Goal: Communication & Community: Answer question/provide support

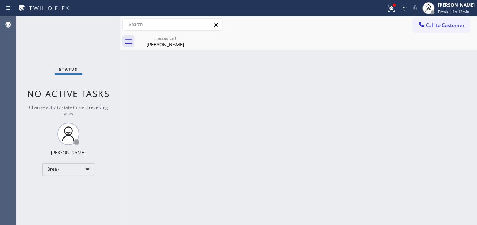
click at [73, 164] on div "Break" at bounding box center [68, 169] width 52 height 12
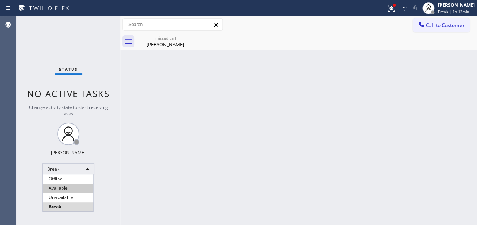
click at [68, 189] on li "Available" at bounding box center [68, 187] width 50 height 9
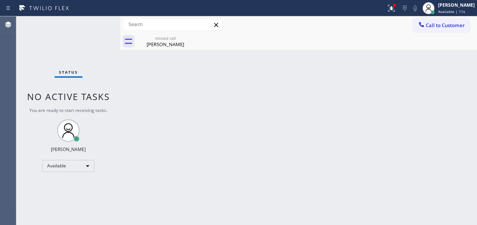
click at [398, 195] on div "Back to Dashboard Change Sender ID Customers Technicians Select a contact Outbo…" at bounding box center [298, 120] width 357 height 208
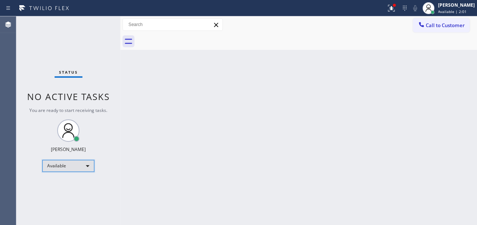
click at [81, 163] on div "Available" at bounding box center [68, 166] width 52 height 12
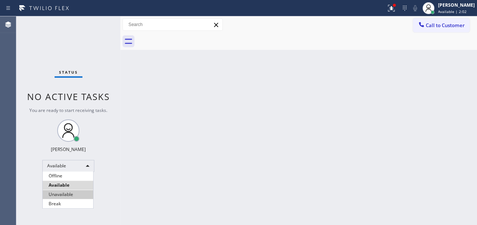
click at [67, 192] on li "Unavailable" at bounding box center [68, 194] width 50 height 9
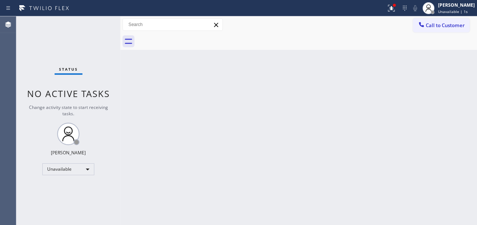
click at [372, 162] on div "Back to Dashboard Change Sender ID Customers Technicians Select a contact Outbo…" at bounding box center [298, 120] width 357 height 208
click at [441, 30] on button "Call to Customer" at bounding box center [441, 25] width 57 height 14
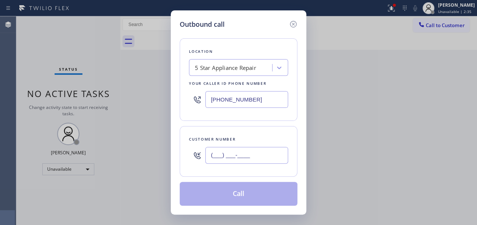
click at [217, 154] on input "(___) ___-____" at bounding box center [246, 155] width 83 height 17
paste input "516) 384-4227"
type input "[PHONE_NUMBER]"
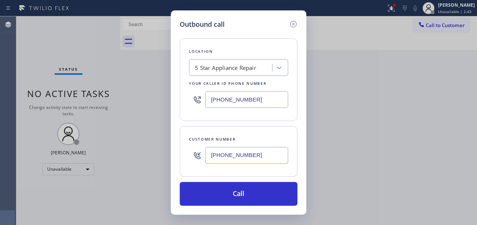
click at [251, 23] on div "Outbound call" at bounding box center [239, 24] width 118 height 10
drag, startPoint x: 257, startPoint y: 99, endPoint x: 148, endPoint y: 99, distance: 108.4
click at [148, 99] on div "Outbound call Location 5 Star Appliance Repair Your caller id phone number [PHO…" at bounding box center [238, 112] width 477 height 225
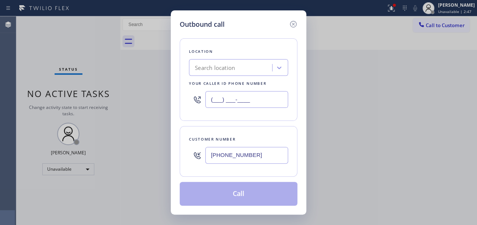
type input "(___) ___-____"
click at [220, 67] on div "Search location" at bounding box center [215, 67] width 40 height 9
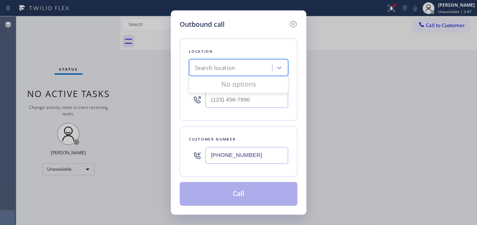
paste input "5 Star Repair"
type input "5 Star Repair"
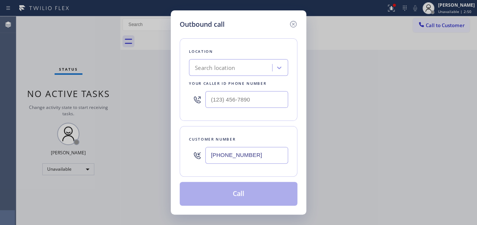
click at [364, 129] on div "Outbound call Location Search location Your caller id phone number Customer num…" at bounding box center [238, 112] width 477 height 225
click at [357, 127] on div "Outbound call Location Search location Your caller id phone number Customer num…" at bounding box center [238, 112] width 477 height 225
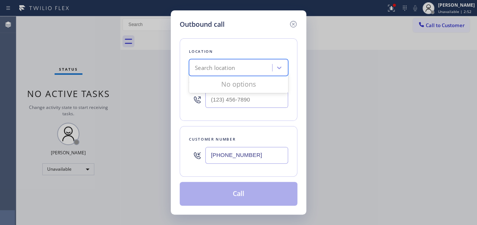
click at [202, 66] on div "Search location" at bounding box center [215, 67] width 40 height 9
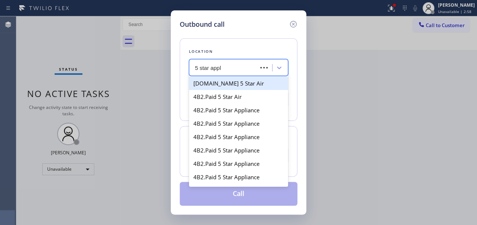
type input "5 star appli"
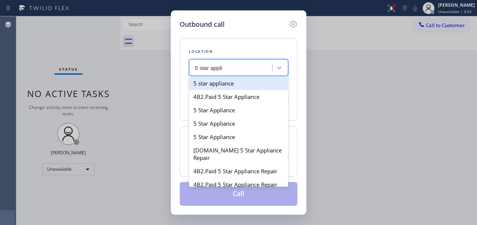
click at [242, 83] on div "5 star appliance" at bounding box center [238, 82] width 99 height 13
type input "[PHONE_NUMBER]"
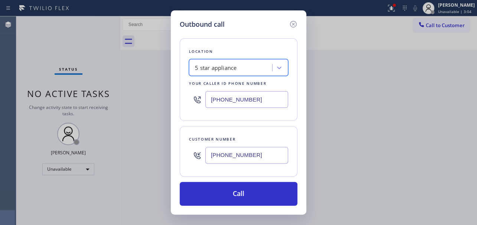
click at [372, 149] on div "Outbound call Location option 5 star appliance, selected. 100 results available…" at bounding box center [238, 112] width 477 height 225
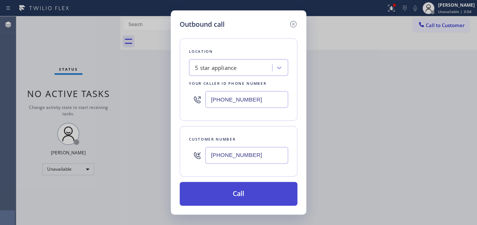
click at [272, 193] on button "Call" at bounding box center [239, 194] width 118 height 24
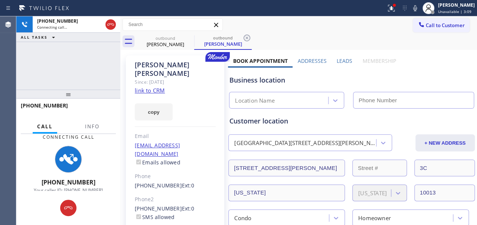
type input "[PHONE_NUMBER]"
click at [341, 60] on label "Leads" at bounding box center [345, 60] width 16 height 7
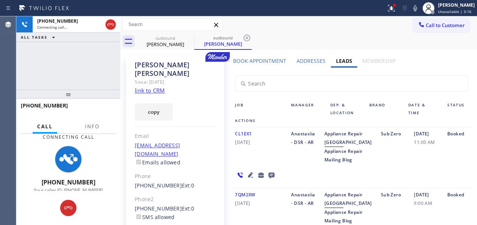
click at [394, 164] on div "Sub Zero" at bounding box center [392, 146] width 33 height 35
click at [250, 177] on icon at bounding box center [250, 174] width 5 height 5
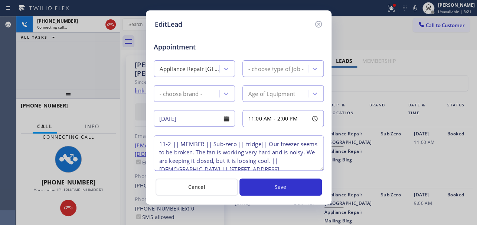
type textarea "11-2 || MEMBER || Sub-zero || fridge|| Our freezer seems to be broken. The fan …"
click at [317, 25] on icon at bounding box center [318, 24] width 7 height 7
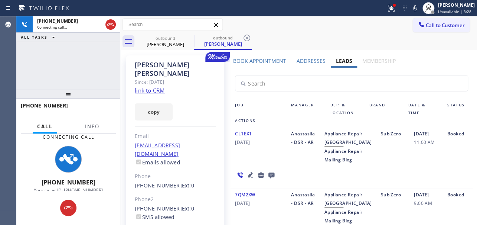
click at [399, 164] on div "Sub Zero" at bounding box center [392, 146] width 33 height 35
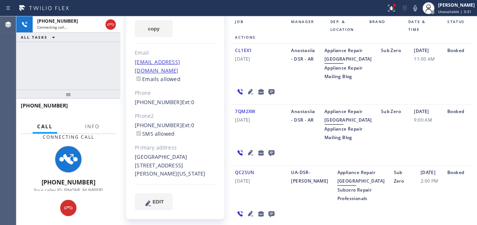
scroll to position [101, 0]
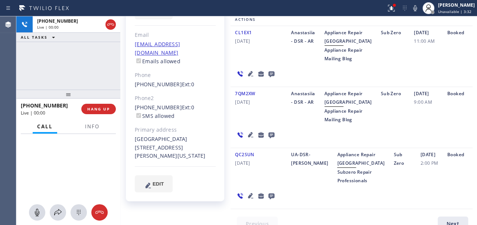
click at [249, 139] on icon at bounding box center [250, 134] width 9 height 9
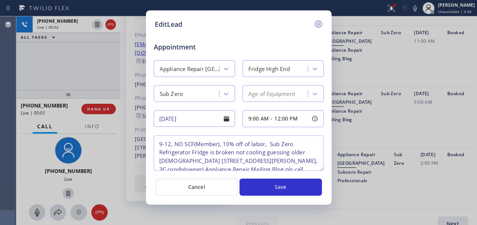
click at [317, 22] on icon at bounding box center [318, 24] width 9 height 9
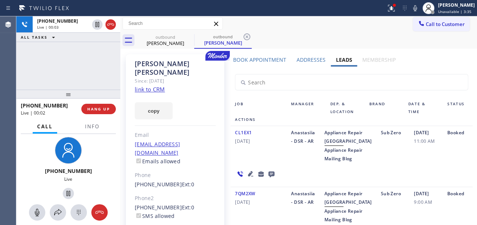
scroll to position [0, 0]
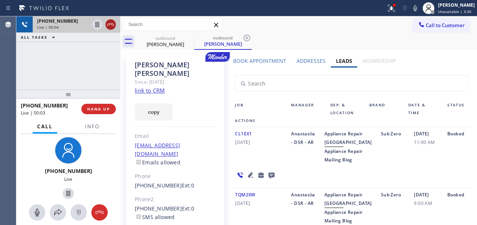
click at [111, 23] on icon at bounding box center [110, 24] width 7 height 2
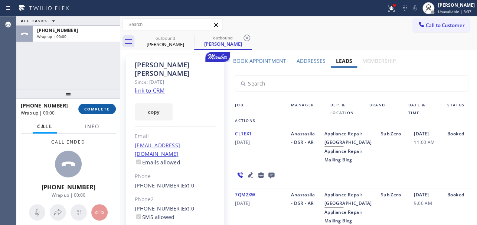
click at [105, 108] on span "COMPLETE" at bounding box center [97, 108] width 26 height 5
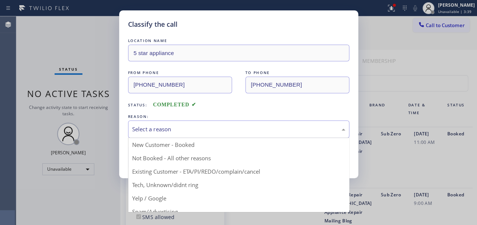
click at [173, 128] on div "Select a reason" at bounding box center [238, 129] width 213 height 9
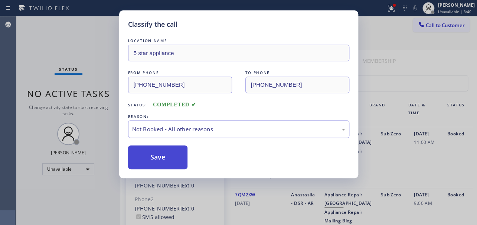
drag, startPoint x: 170, startPoint y: 161, endPoint x: 163, endPoint y: 160, distance: 6.7
click at [160, 159] on button "Save" at bounding box center [158, 157] width 60 height 24
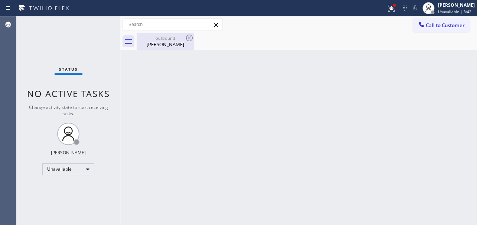
click at [166, 48] on div "outbound [PERSON_NAME]" at bounding box center [165, 41] width 56 height 17
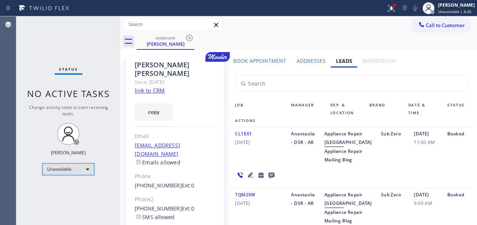
click at [80, 167] on div "Unavailable" at bounding box center [68, 169] width 52 height 12
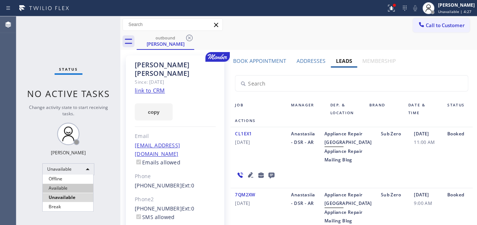
click at [78, 184] on li "Available" at bounding box center [68, 187] width 50 height 9
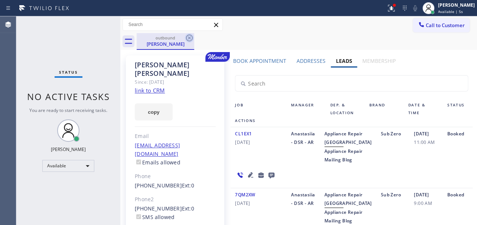
click at [192, 38] on icon at bounding box center [189, 37] width 9 height 9
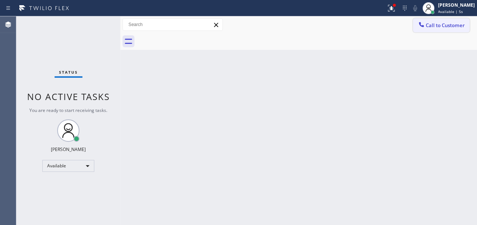
click at [421, 30] on button "Call to Customer" at bounding box center [441, 25] width 57 height 14
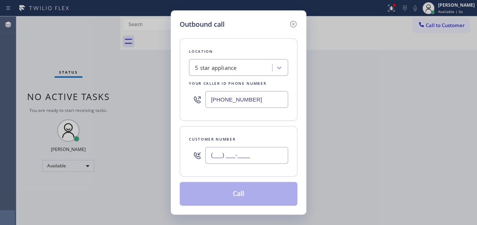
click at [217, 155] on input "(___) ___-____" at bounding box center [246, 155] width 83 height 17
paste input "310) 488-5100"
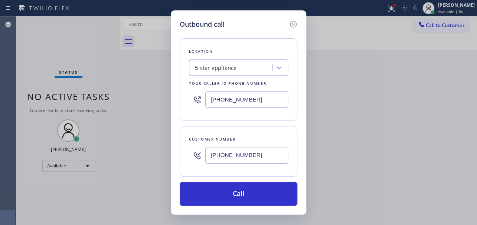
type input "[PHONE_NUMBER]"
drag, startPoint x: 254, startPoint y: 100, endPoint x: 144, endPoint y: 99, distance: 109.9
click at [144, 99] on div "Outbound call Location 5 star appliance Your caller id phone number [PHONE_NUMB…" at bounding box center [238, 112] width 477 height 225
paste input "617) 219-9255"
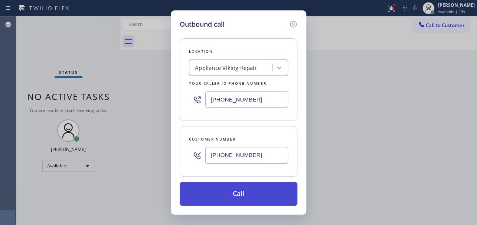
type input "[PHONE_NUMBER]"
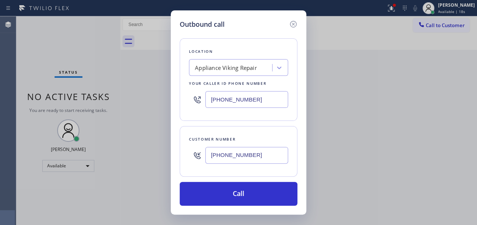
click at [407, 157] on div "Outbound call Location Appliance Viking Repair Your caller id phone number [PHO…" at bounding box center [238, 112] width 477 height 225
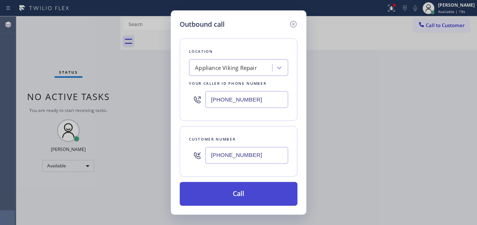
click at [262, 193] on button "Call" at bounding box center [239, 194] width 118 height 24
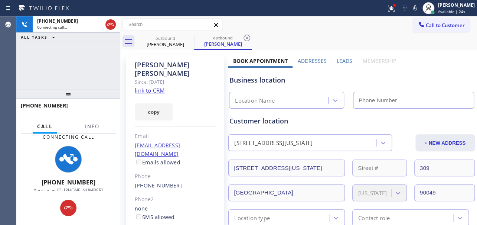
type input "[PHONE_NUMBER]"
click at [345, 60] on label "Leads" at bounding box center [345, 60] width 16 height 7
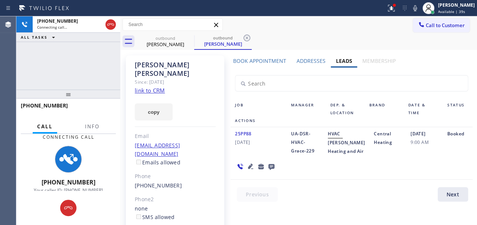
click at [360, 179] on div "25PP88 [DATE] UA-DSR-HVAC-Grace-229 HVAC [PERSON_NAME] Heating and Air Central …" at bounding box center [352, 153] width 242 height 52
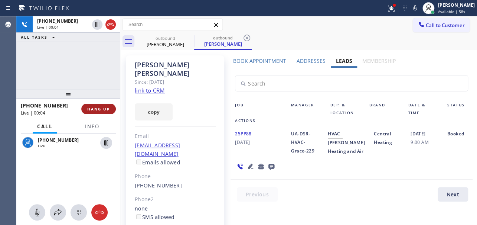
click at [96, 110] on span "HANG UP" at bounding box center [98, 108] width 23 height 5
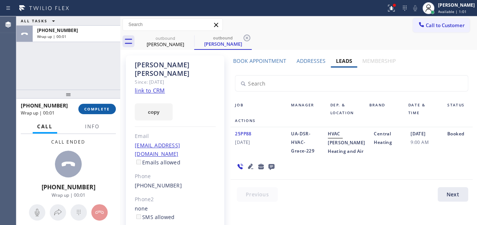
click at [97, 110] on span "COMPLETE" at bounding box center [97, 108] width 26 height 5
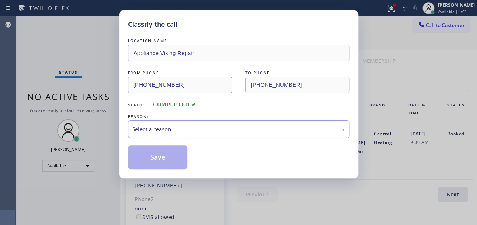
click at [215, 131] on div "Select a reason" at bounding box center [238, 129] width 213 height 9
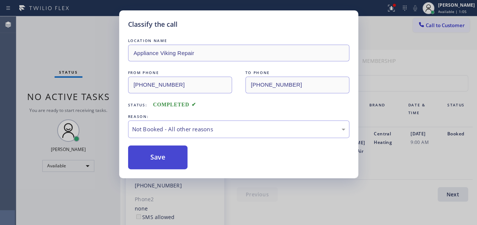
click at [138, 157] on button "Save" at bounding box center [158, 157] width 60 height 24
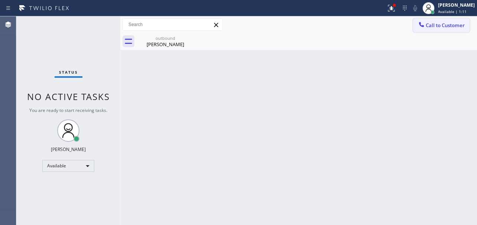
click at [432, 28] on span "Call to Customer" at bounding box center [445, 25] width 39 height 7
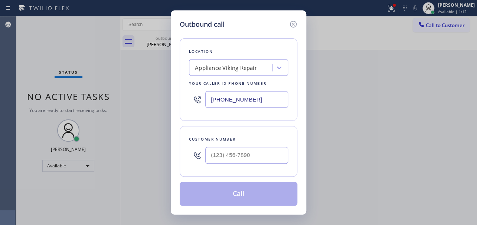
click at [239, 163] on div at bounding box center [246, 155] width 83 height 24
click at [240, 160] on input "(___) ___-____" at bounding box center [246, 155] width 83 height 17
paste input "310) 325-9665"
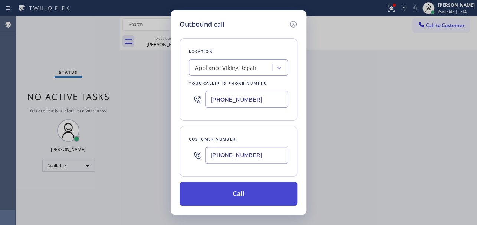
click at [233, 183] on button "Call" at bounding box center [239, 194] width 118 height 24
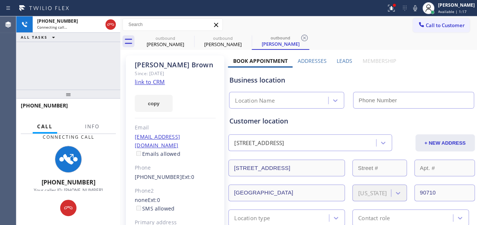
click at [342, 60] on label "Leads" at bounding box center [345, 60] width 16 height 7
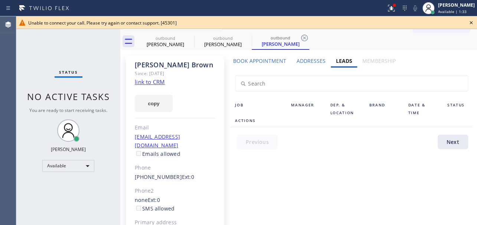
click at [470, 22] on icon at bounding box center [471, 22] width 9 height 9
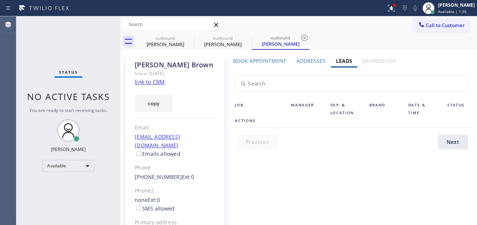
click at [305, 158] on div "Book Appointment Addresses Leads Membership Business location Appliance Viking …" at bounding box center [351, 168] width 247 height 223
click at [187, 40] on icon at bounding box center [189, 38] width 7 height 7
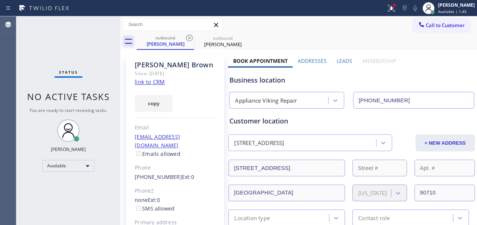
click at [187, 40] on icon at bounding box center [189, 38] width 7 height 7
click at [0, 0] on icon at bounding box center [0, 0] width 0 height 0
click at [187, 40] on div "outbound [PERSON_NAME] outbound [PERSON_NAME]" at bounding box center [307, 41] width 340 height 17
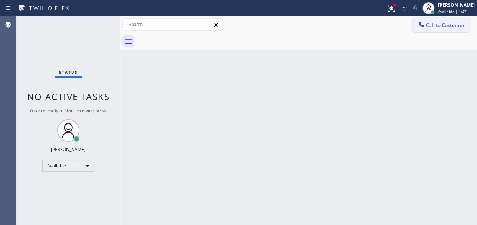
click at [442, 29] on button "Call to Customer" at bounding box center [441, 25] width 57 height 14
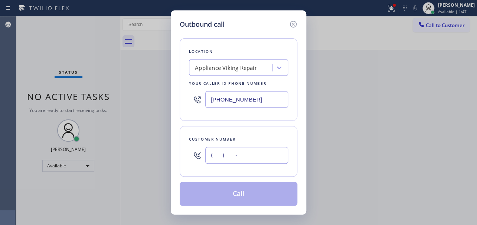
click at [222, 154] on input "(___) ___-____" at bounding box center [246, 155] width 83 height 17
paste input "176) 471-0730"
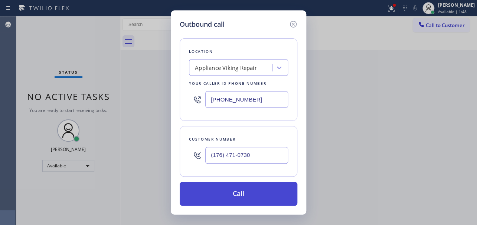
type input "(176) 471-0730"
click at [230, 196] on button "Call" at bounding box center [239, 194] width 118 height 24
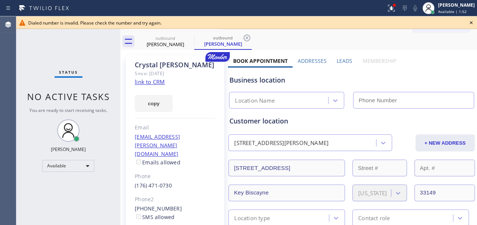
click at [95, 49] on div "Status No active tasks You are ready to start receiving tasks. [PERSON_NAME] Av…" at bounding box center [68, 120] width 104 height 208
type input "[PHONE_NUMBER]"
click at [88, 58] on div "Status No active tasks You are ready to start receiving tasks. [PERSON_NAME] Av…" at bounding box center [68, 120] width 104 height 208
click at [468, 23] on icon at bounding box center [471, 22] width 9 height 9
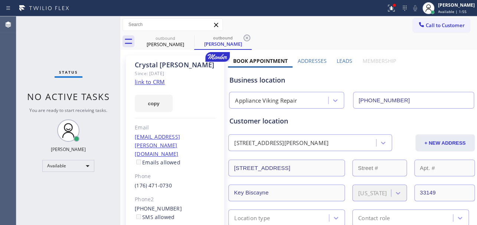
click at [288, 36] on div "outbound [PERSON_NAME] outbound [PERSON_NAME]" at bounding box center [307, 41] width 340 height 17
click at [431, 27] on span "Call to Customer" at bounding box center [445, 25] width 39 height 7
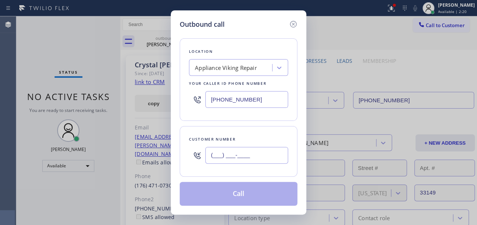
click at [228, 159] on input "(___) ___-____" at bounding box center [246, 155] width 83 height 17
paste input "323) 807-5397"
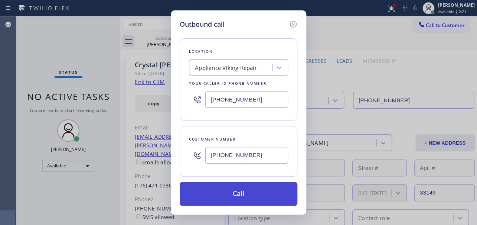
type input "[PHONE_NUMBER]"
click at [240, 200] on button "Call" at bounding box center [239, 194] width 118 height 24
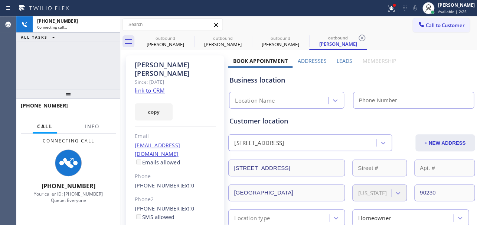
click at [338, 59] on label "Leads" at bounding box center [345, 60] width 16 height 7
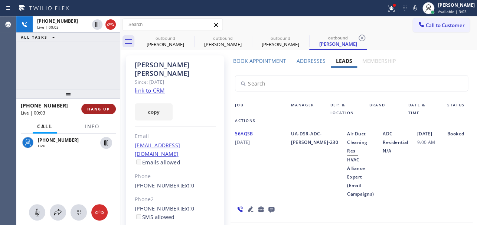
click at [101, 106] on span "HANG UP" at bounding box center [98, 108] width 23 height 5
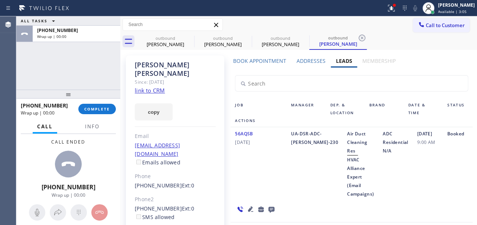
click at [268, 206] on icon at bounding box center [271, 209] width 6 height 6
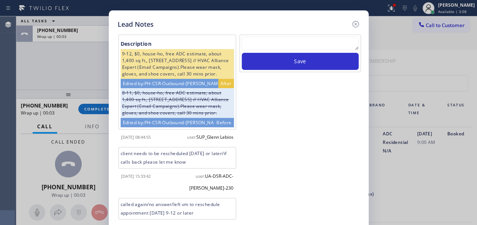
click at [291, 40] on textarea at bounding box center [300, 43] width 117 height 13
paste textarea "Routed to Voice mail// If CX will call back please transfer to me- Love:*"
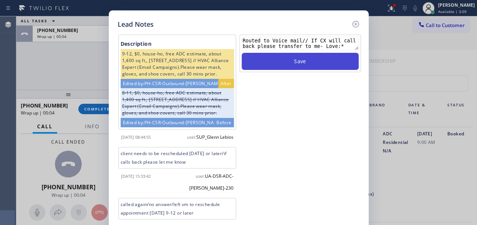
type textarea "Routed to Voice mail// If CX will call back please transfer to me- Love:*"
click at [297, 59] on button "Save" at bounding box center [300, 61] width 117 height 17
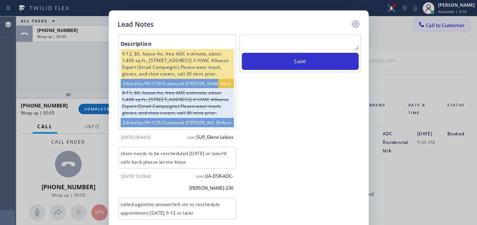
click at [354, 22] on icon at bounding box center [355, 24] width 9 height 9
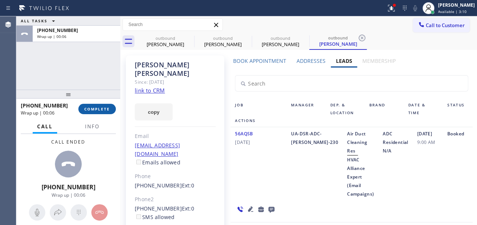
click at [95, 108] on span "COMPLETE" at bounding box center [97, 108] width 26 height 5
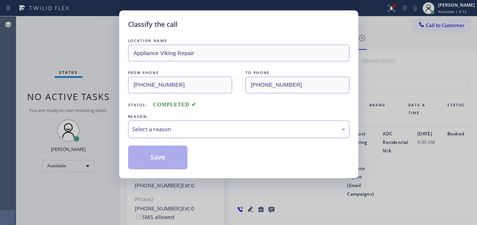
click at [163, 122] on div "Select a reason" at bounding box center [238, 128] width 221 height 17
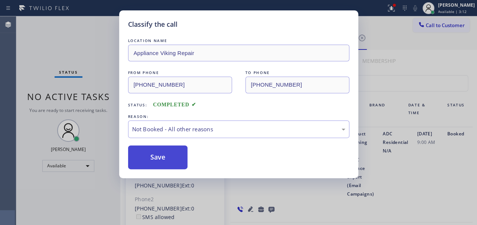
click at [152, 157] on button "Save" at bounding box center [158, 157] width 60 height 24
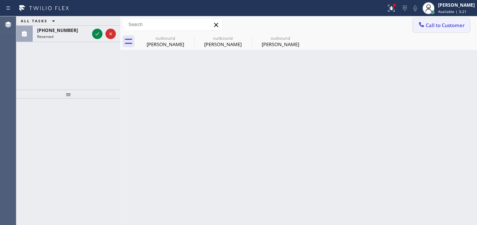
click at [434, 23] on span "Call to Customer" at bounding box center [445, 25] width 39 height 7
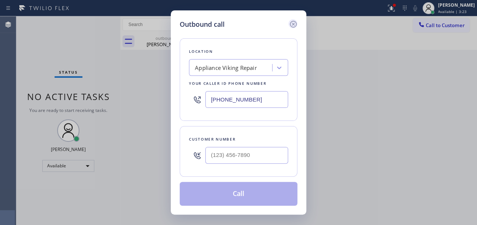
click at [291, 23] on icon at bounding box center [293, 24] width 9 height 9
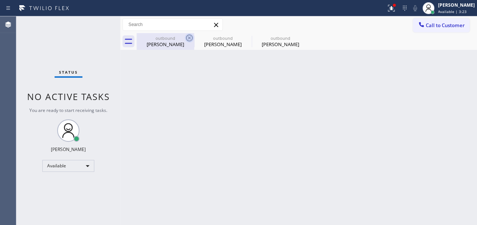
click at [189, 37] on icon at bounding box center [189, 37] width 9 height 9
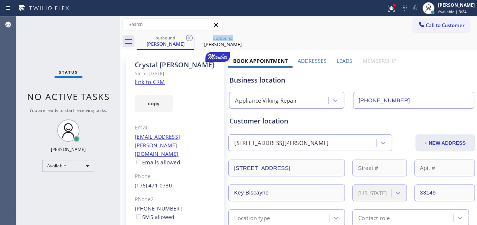
click at [189, 37] on icon at bounding box center [189, 37] width 9 height 9
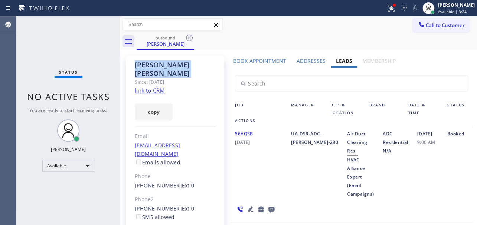
click at [189, 37] on icon at bounding box center [189, 37] width 9 height 9
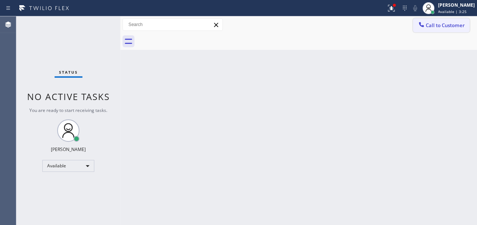
click at [423, 30] on button "Call to Customer" at bounding box center [441, 25] width 57 height 14
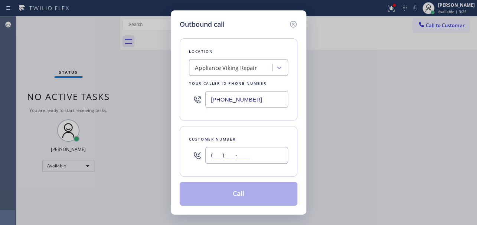
click at [215, 156] on input "(___) ___-____" at bounding box center [246, 155] width 83 height 17
paste input "773) 263-6670"
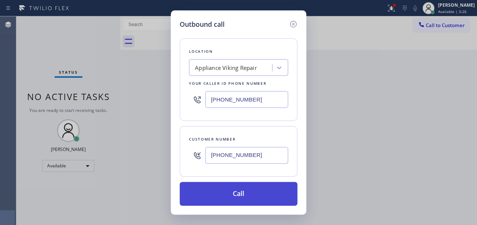
type input "[PHONE_NUMBER]"
click at [245, 193] on button "Call" at bounding box center [239, 194] width 118 height 24
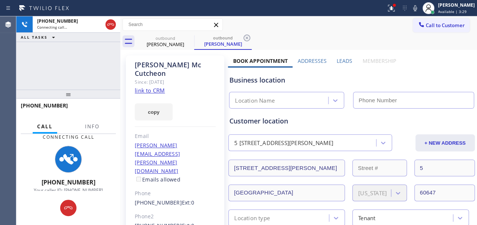
click at [344, 60] on label "Leads" at bounding box center [345, 60] width 16 height 7
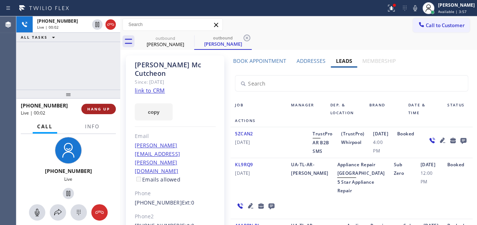
click at [102, 110] on span "HANG UP" at bounding box center [98, 108] width 23 height 5
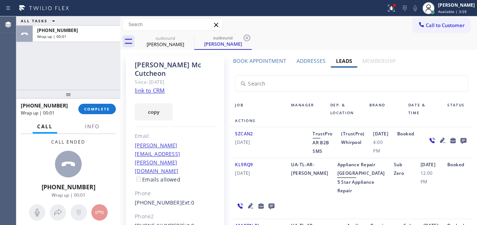
click at [459, 145] on icon at bounding box center [463, 139] width 9 height 9
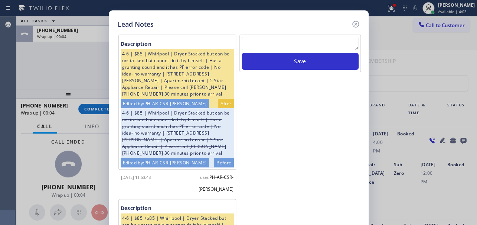
click at [299, 41] on textarea at bounding box center [300, 43] width 117 height 13
paste textarea "Routed to Voice mail// If CX will call back please transfer to me- Love:*"
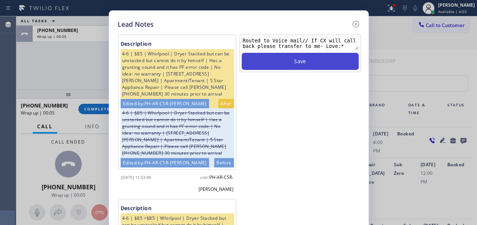
type textarea "Routed to Voice mail// If CX will call back please transfer to me- Love:*"
click at [295, 61] on button "Save" at bounding box center [300, 61] width 117 height 17
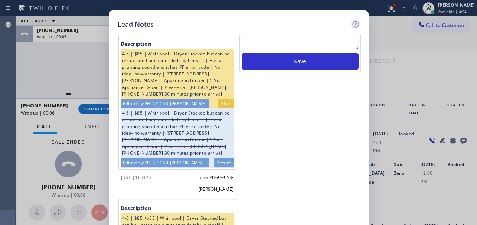
click at [355, 24] on icon at bounding box center [355, 24] width 7 height 7
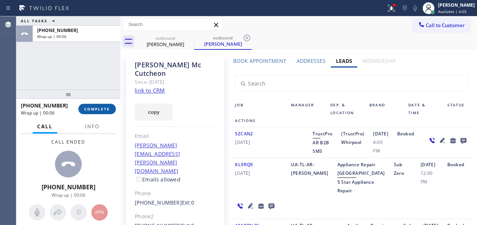
click at [82, 107] on button "COMPLETE" at bounding box center [96, 109] width 37 height 10
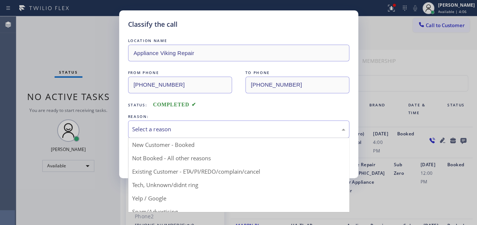
click at [181, 133] on div "Select a reason" at bounding box center [238, 129] width 213 height 9
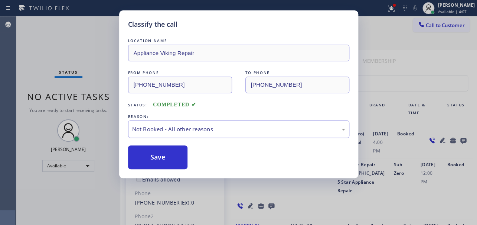
click at [157, 160] on button "Save" at bounding box center [158, 157] width 60 height 24
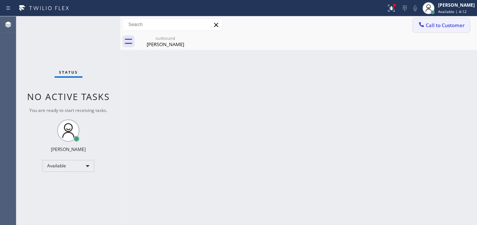
click at [444, 25] on span "Call to Customer" at bounding box center [445, 25] width 39 height 7
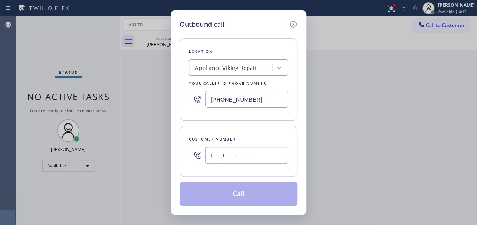
click at [217, 155] on input "(___) ___-____" at bounding box center [246, 155] width 83 height 17
paste input "619) 415-6530"
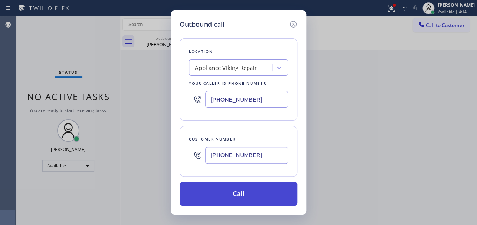
type input "[PHONE_NUMBER]"
click at [241, 189] on button "Call" at bounding box center [239, 194] width 118 height 24
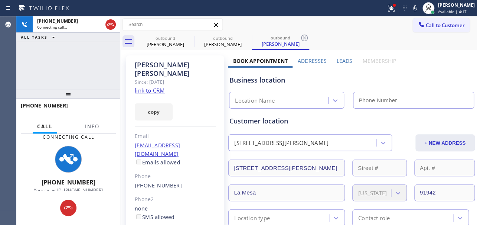
click at [337, 61] on label "Leads" at bounding box center [345, 60] width 16 height 7
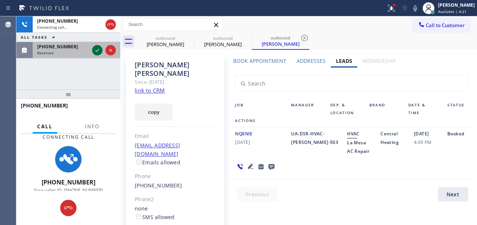
click at [93, 50] on icon at bounding box center [97, 50] width 9 height 9
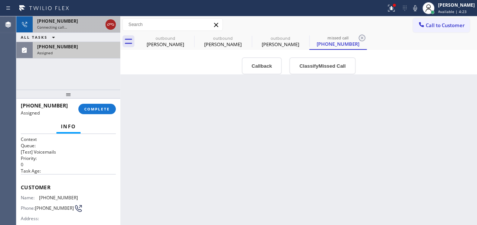
click at [112, 24] on icon at bounding box center [110, 24] width 9 height 9
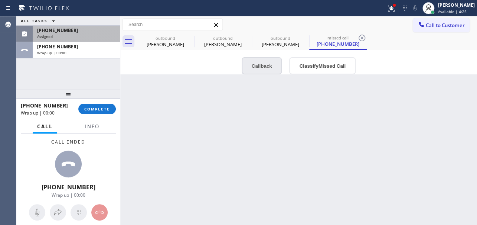
click at [255, 65] on button "Callback" at bounding box center [262, 65] width 40 height 17
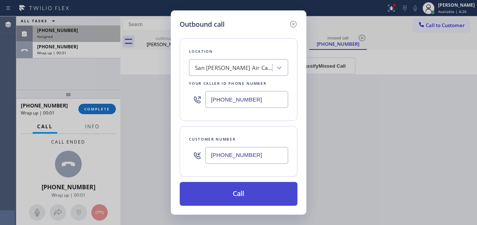
click at [231, 192] on button "Call" at bounding box center [239, 194] width 118 height 24
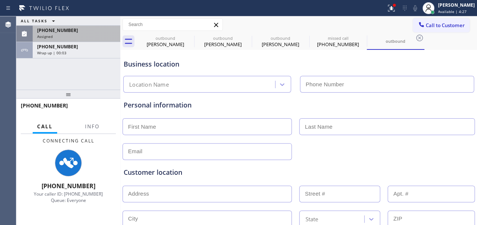
type input "[PHONE_NUMBER]"
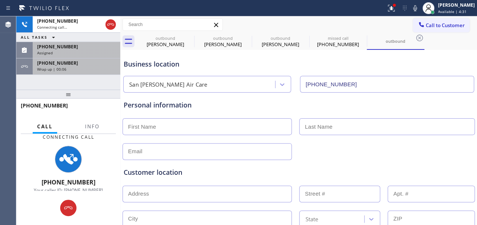
click at [72, 68] on div "Wrap up | 00:06" at bounding box center [76, 68] width 79 height 5
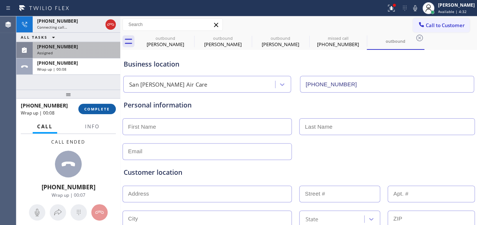
click at [101, 109] on span "COMPLETE" at bounding box center [97, 108] width 26 height 5
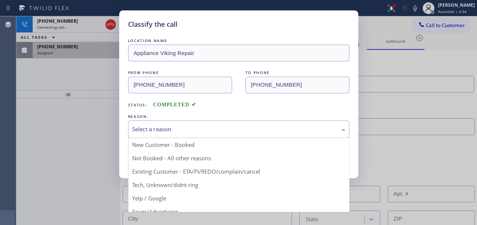
click at [170, 129] on div "Select a reason" at bounding box center [238, 129] width 213 height 9
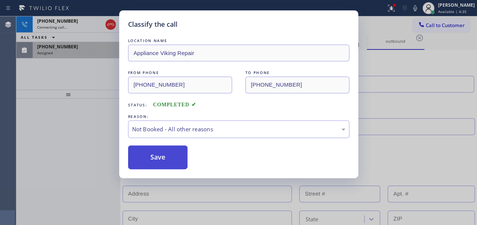
click at [153, 153] on button "Save" at bounding box center [158, 157] width 60 height 24
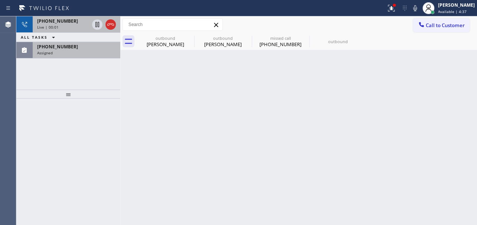
click at [66, 26] on div "Live | 00:01" at bounding box center [63, 26] width 52 height 5
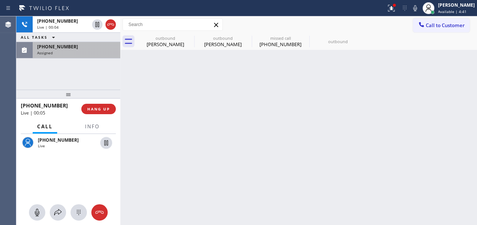
drag, startPoint x: 72, startPoint y: 142, endPoint x: 54, endPoint y: 144, distance: 17.6
click at [54, 144] on div "Live" at bounding box center [68, 145] width 60 height 5
click at [64, 157] on div "[PHONE_NUMBER] Live" at bounding box center [68, 168] width 104 height 69
drag, startPoint x: 69, startPoint y: 138, endPoint x: 43, endPoint y: 138, distance: 26.0
click at [43, 138] on div "[PHONE_NUMBER]" at bounding box center [68, 140] width 60 height 6
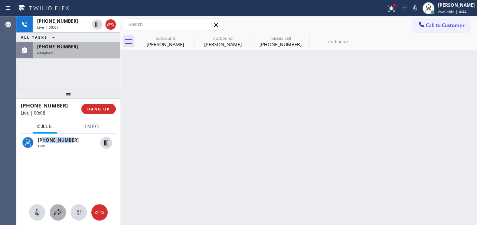
copy span "8058016357"
click at [393, 186] on div "Back to Dashboard Change Sender ID Customers Technicians Select a contact Outbo…" at bounding box center [298, 120] width 357 height 208
click at [94, 105] on button "HANG UP" at bounding box center [98, 109] width 35 height 10
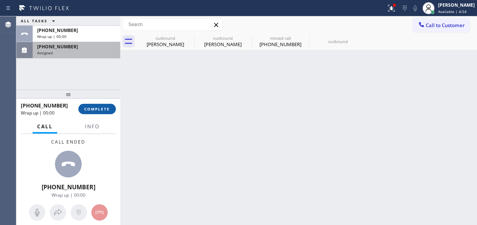
click at [93, 107] on span "COMPLETE" at bounding box center [97, 108] width 26 height 5
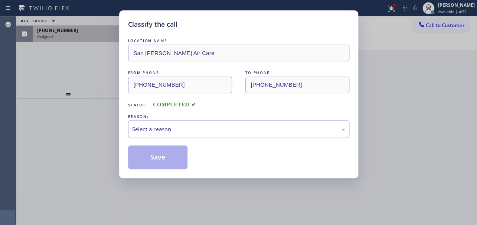
click at [183, 125] on div "Select a reason" at bounding box center [238, 129] width 213 height 9
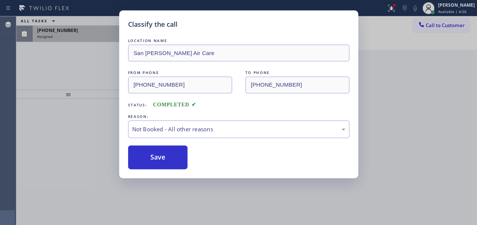
click at [157, 157] on button "Save" at bounding box center [158, 157] width 60 height 24
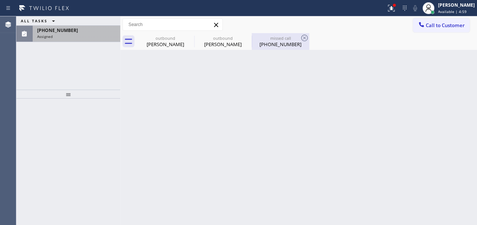
click at [288, 45] on div "[PHONE_NUMBER]" at bounding box center [280, 44] width 56 height 7
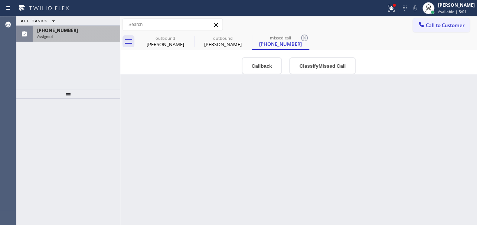
click at [72, 40] on div "[PHONE_NUMBER] Assigned" at bounding box center [75, 34] width 85 height 16
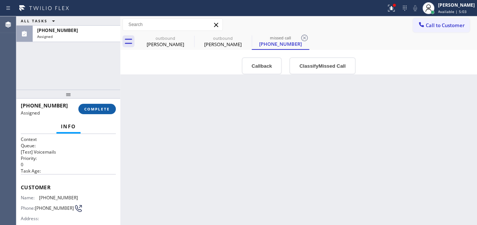
click at [90, 109] on span "COMPLETE" at bounding box center [97, 108] width 26 height 5
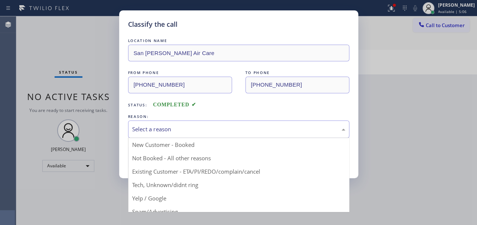
click at [226, 121] on div "Select a reason" at bounding box center [238, 128] width 221 height 17
drag, startPoint x: 189, startPoint y: 154, endPoint x: 160, endPoint y: 156, distance: 29.4
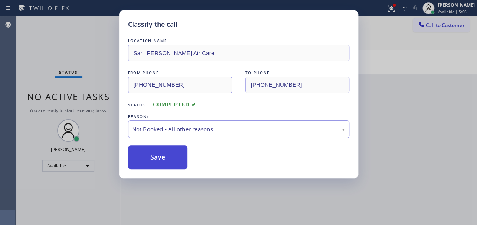
click at [160, 156] on button "Save" at bounding box center [158, 157] width 60 height 24
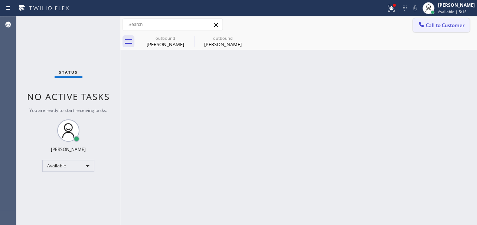
click at [423, 29] on div at bounding box center [421, 25] width 9 height 9
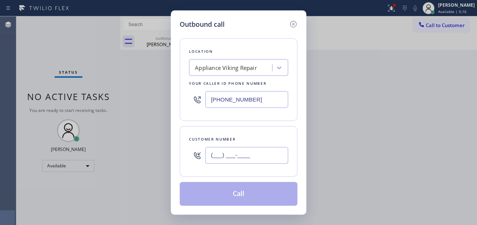
click at [232, 152] on input "(___) ___-____" at bounding box center [246, 155] width 83 height 17
paste input "310) 305-9928"
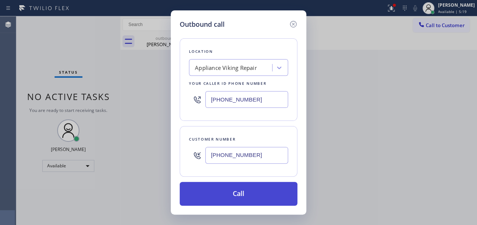
click at [241, 194] on button "Call" at bounding box center [239, 194] width 118 height 24
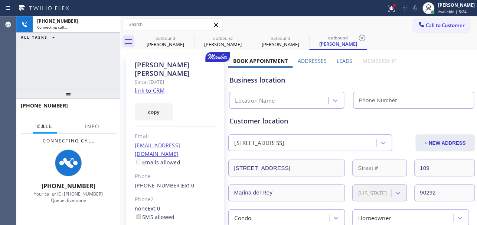
click at [340, 59] on label "Leads" at bounding box center [345, 60] width 16 height 7
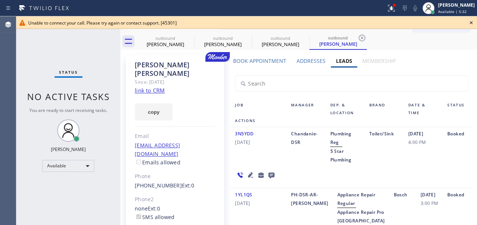
click at [470, 23] on icon at bounding box center [471, 22] width 3 height 3
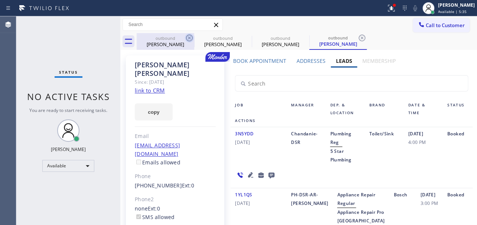
click at [189, 37] on icon at bounding box center [189, 38] width 7 height 7
click at [0, 0] on icon at bounding box center [0, 0] width 0 height 0
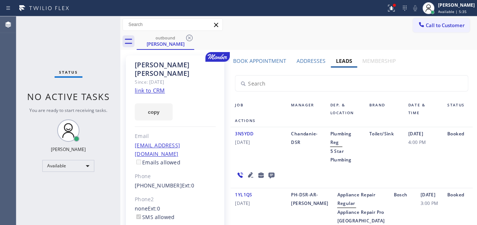
click at [189, 37] on icon at bounding box center [189, 38] width 7 height 7
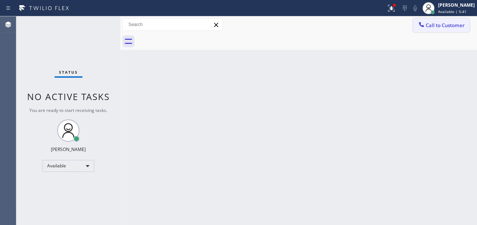
click at [440, 20] on button "Call to Customer" at bounding box center [441, 25] width 57 height 14
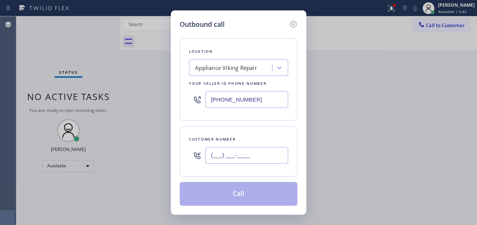
click at [219, 152] on input "(___) ___-____" at bounding box center [246, 155] width 83 height 17
paste input "626) 864-4729"
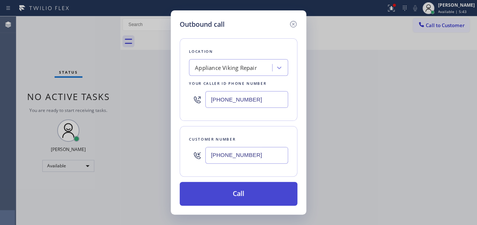
type input "[PHONE_NUMBER]"
click at [232, 195] on button "Call" at bounding box center [239, 194] width 118 height 24
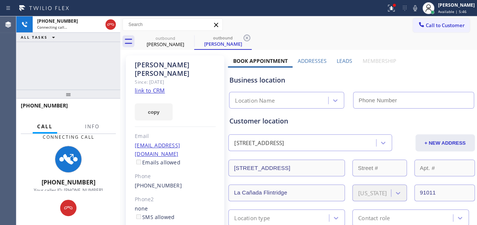
click at [339, 61] on label "Leads" at bounding box center [345, 60] width 16 height 7
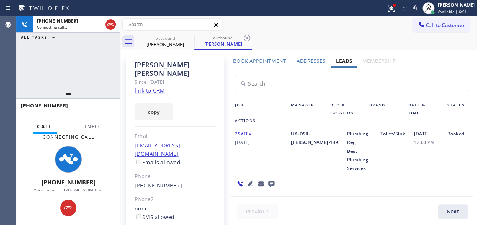
click at [244, 166] on div "2SVEEV [DATE]" at bounding box center [259, 150] width 56 height 43
click at [271, 182] on icon at bounding box center [271, 183] width 9 height 9
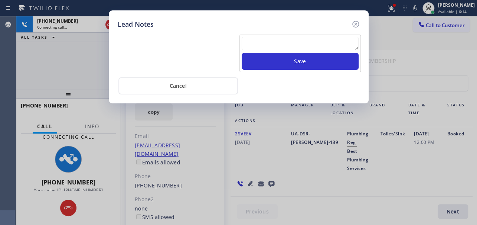
click at [304, 44] on textarea at bounding box center [300, 43] width 117 height 13
paste textarea "Routed to Voice mail// If CX will call back please transfer to me- Love:*"
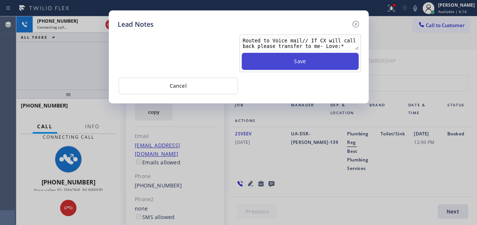
type textarea "Routed to Voice mail// If CX will call back please transfer to me- Love:*"
click at [304, 59] on button "Save" at bounding box center [300, 61] width 117 height 17
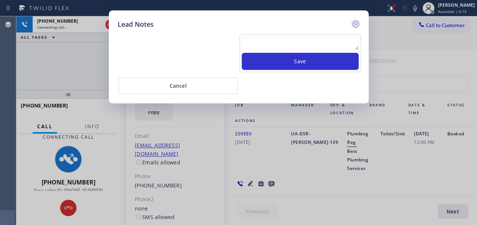
click at [354, 23] on icon at bounding box center [355, 24] width 7 height 7
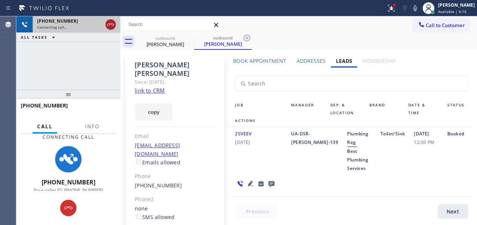
click at [111, 23] on icon at bounding box center [110, 24] width 7 height 2
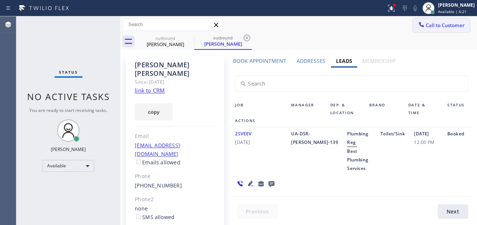
click at [431, 24] on span "Call to Customer" at bounding box center [445, 25] width 39 height 7
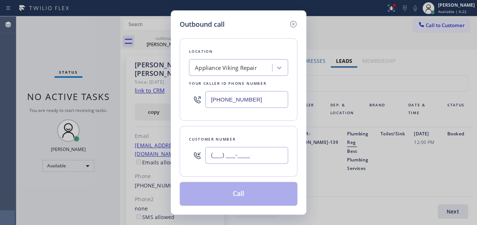
click at [226, 150] on input "(___) ___-____" at bounding box center [246, 155] width 83 height 17
paste input "708) 334-2827"
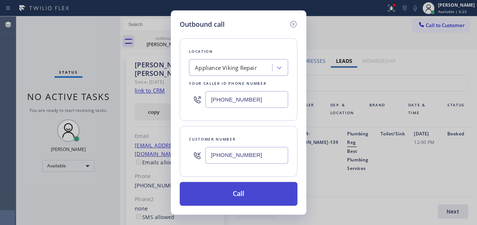
type input "[PHONE_NUMBER]"
click at [233, 187] on button "Call" at bounding box center [239, 194] width 118 height 24
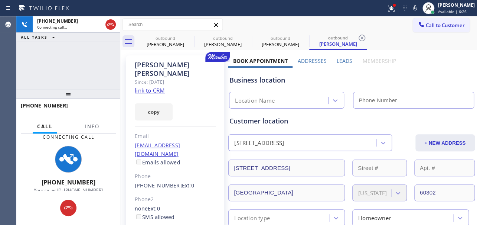
click at [341, 59] on label "Leads" at bounding box center [345, 60] width 16 height 7
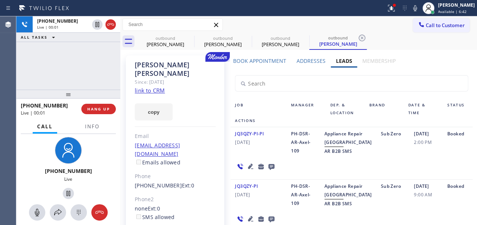
click at [95, 114] on div "[PHONE_NUMBER] Live | 00:01 HANG UP" at bounding box center [68, 108] width 95 height 19
click at [96, 110] on span "HANG UP" at bounding box center [98, 108] width 23 height 5
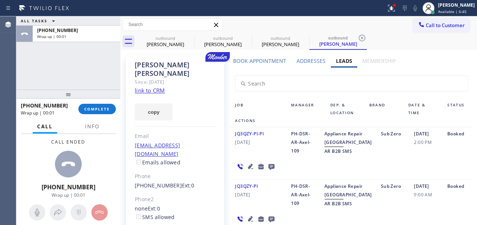
click at [270, 171] on icon at bounding box center [271, 165] width 9 height 9
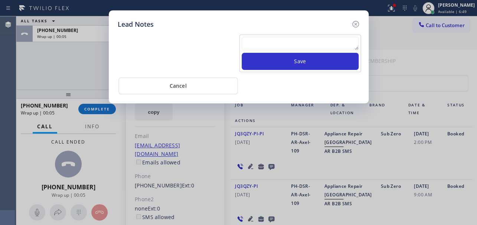
click at [280, 43] on textarea at bounding box center [300, 43] width 117 height 13
paste textarea "Routed to Voice mail// If CX will call back please transfer to me- Love:*"
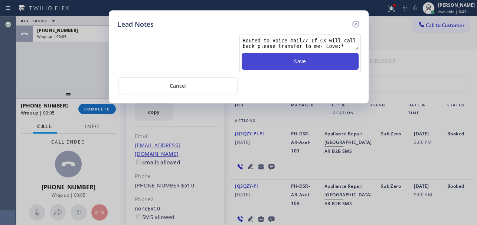
type textarea "Routed to Voice mail// If CX will call back please transfer to me- Love:*"
click at [291, 60] on button "Save" at bounding box center [300, 61] width 117 height 17
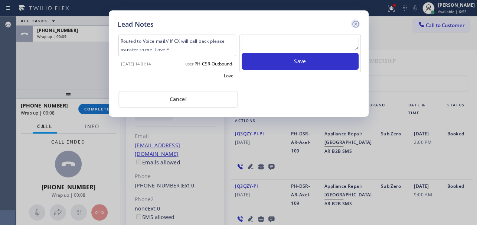
click at [354, 20] on icon at bounding box center [355, 24] width 9 height 9
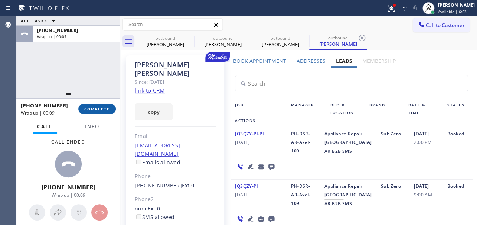
click at [95, 111] on button "COMPLETE" at bounding box center [96, 109] width 37 height 10
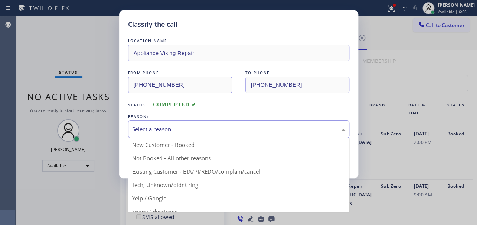
click at [170, 120] on div "Select a reason" at bounding box center [238, 128] width 221 height 17
click at [173, 126] on div "Select a reason" at bounding box center [238, 129] width 213 height 9
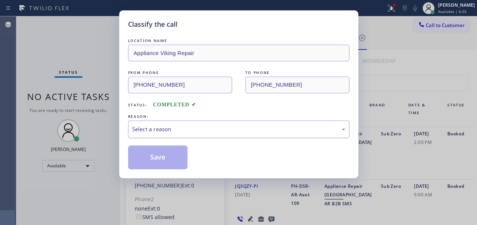
click at [165, 134] on div "Select a reason" at bounding box center [238, 128] width 221 height 17
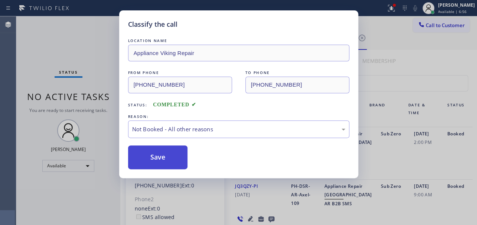
click at [159, 158] on button "Save" at bounding box center [158, 157] width 60 height 24
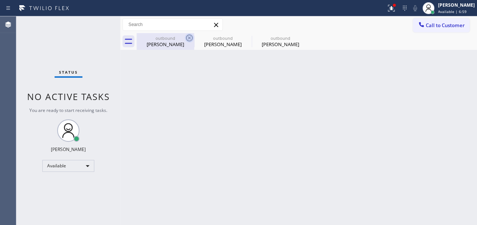
click at [187, 37] on icon at bounding box center [189, 37] width 9 height 9
click at [0, 0] on icon at bounding box center [0, 0] width 0 height 0
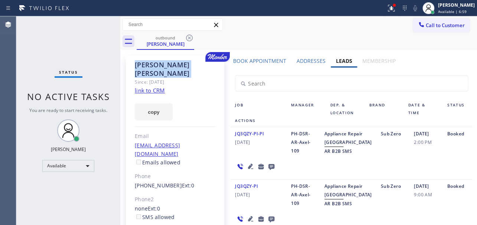
click at [187, 37] on icon at bounding box center [189, 37] width 9 height 9
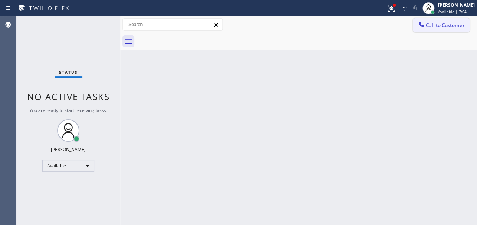
click at [438, 25] on span "Call to Customer" at bounding box center [445, 25] width 39 height 7
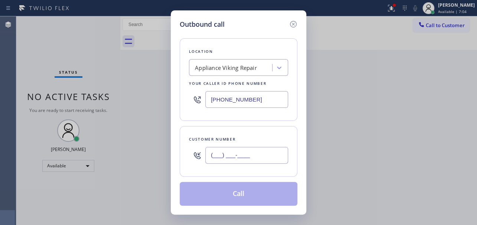
click at [217, 147] on input "(___) ___-____" at bounding box center [246, 155] width 83 height 17
paste input "808) 398-3596"
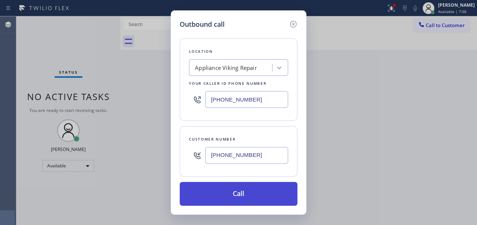
click at [244, 189] on button "Call" at bounding box center [239, 194] width 118 height 24
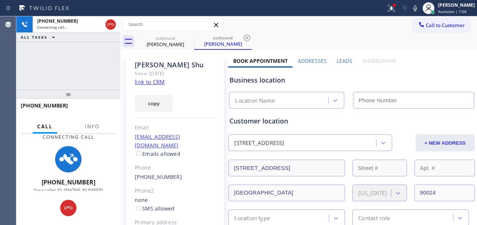
click at [342, 62] on label "Leads" at bounding box center [345, 60] width 16 height 7
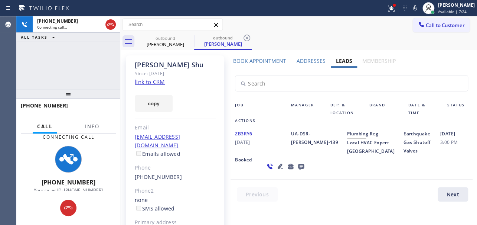
click at [314, 179] on div "ZB3RY6 [DATE] UA-DSR-[PERSON_NAME]-139 Plumbing Reg Local HVAC Expert Brentwood…" at bounding box center [352, 153] width 242 height 52
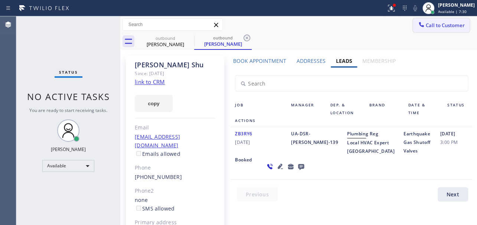
click at [426, 25] on span "Call to Customer" at bounding box center [445, 25] width 39 height 7
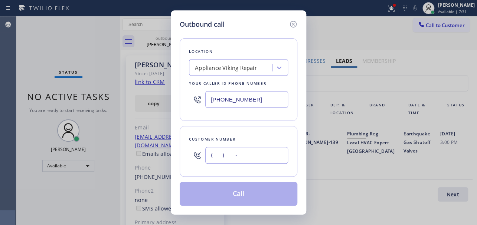
click at [215, 153] on input "(___) ___-____" at bounding box center [246, 155] width 83 height 17
paste input "480) 264-6851"
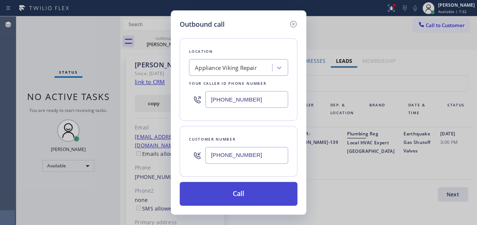
click at [232, 189] on button "Call" at bounding box center [239, 194] width 118 height 24
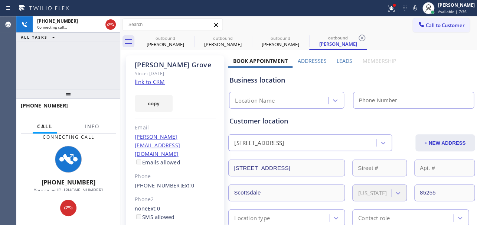
click at [346, 59] on label "Leads" at bounding box center [345, 60] width 16 height 7
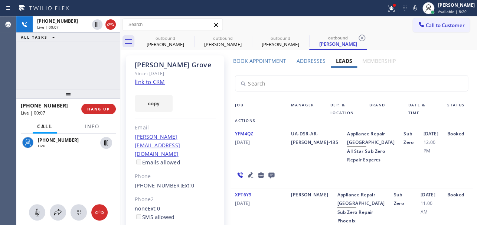
click at [96, 103] on div "[PHONE_NUMBER] Live | 00:07 HANG UP" at bounding box center [68, 108] width 95 height 19
click at [97, 106] on span "HANG UP" at bounding box center [98, 108] width 23 height 5
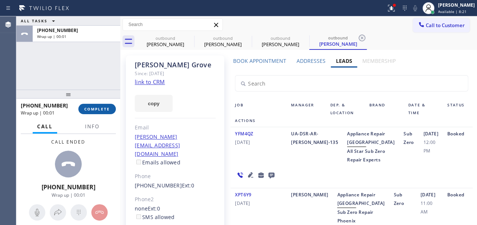
click at [97, 107] on span "COMPLETE" at bounding box center [97, 108] width 26 height 5
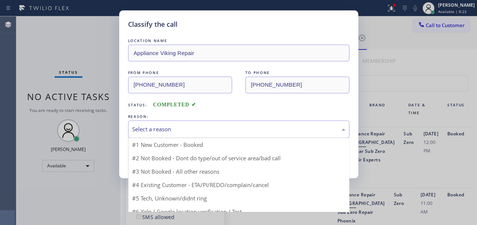
click at [164, 127] on div "Select a reason" at bounding box center [238, 129] width 213 height 9
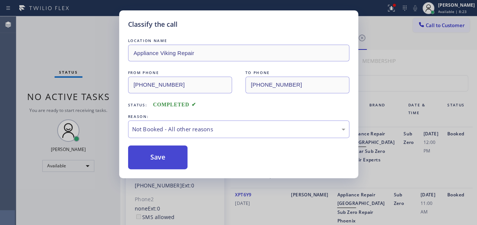
click at [160, 157] on button "Save" at bounding box center [158, 157] width 60 height 24
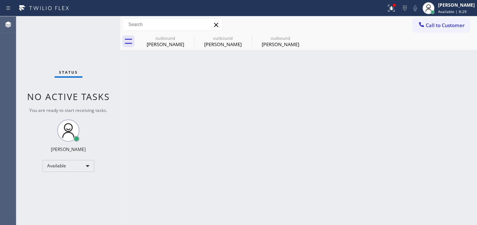
click at [447, 21] on button "Call to Customer" at bounding box center [441, 25] width 57 height 14
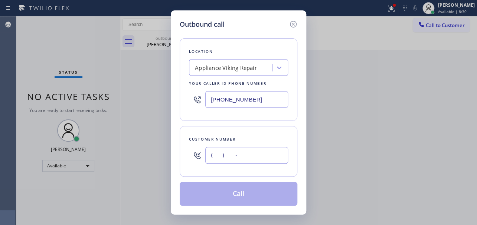
click at [223, 154] on input "(___) ___-____" at bounding box center [246, 155] width 83 height 17
paste input "305) 833-5372"
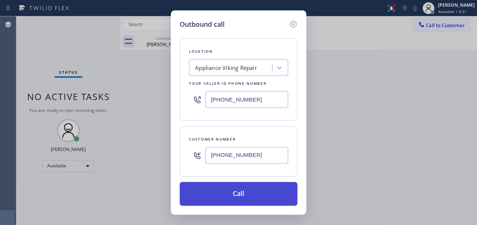
type input "[PHONE_NUMBER]"
click at [228, 189] on button "Call" at bounding box center [239, 194] width 118 height 24
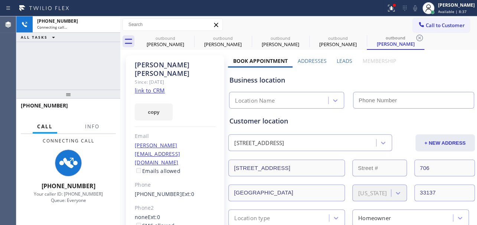
click at [389, 125] on div "Customer location" at bounding box center [351, 121] width 244 height 10
click at [343, 60] on label "Leads" at bounding box center [345, 60] width 16 height 7
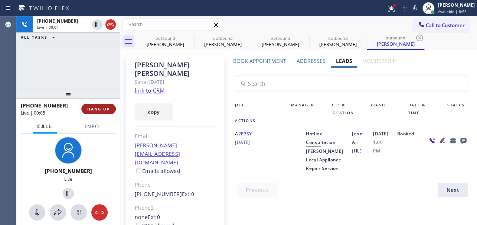
click at [95, 106] on span "HANG UP" at bounding box center [98, 108] width 23 height 5
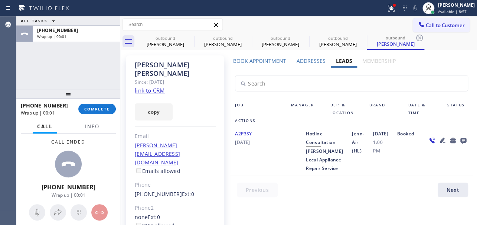
click at [460, 139] on icon at bounding box center [463, 141] width 6 height 6
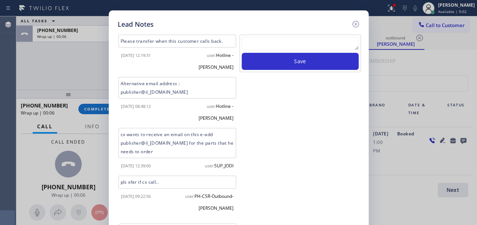
click at [274, 42] on textarea at bounding box center [300, 43] width 117 height 13
paste textarea "Routed to Voice mail// If CX will call back please transfer to me- Love:*"
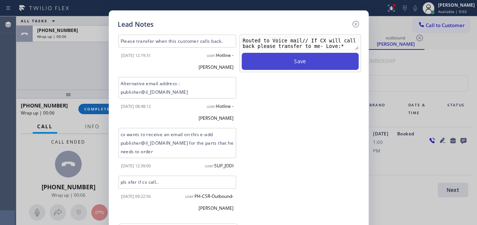
type textarea "Routed to Voice mail// If CX will call back please transfer to me- Love:*"
click at [267, 64] on button "Save" at bounding box center [300, 61] width 117 height 17
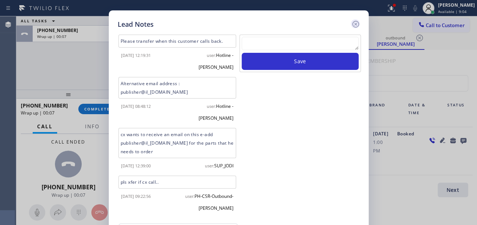
click at [352, 25] on icon at bounding box center [355, 24] width 7 height 7
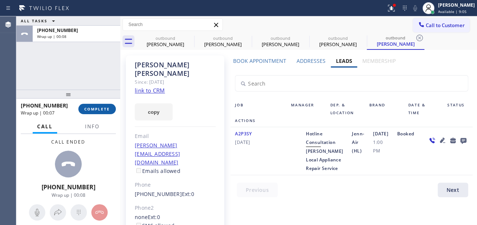
click at [101, 107] on span "COMPLETE" at bounding box center [97, 108] width 26 height 5
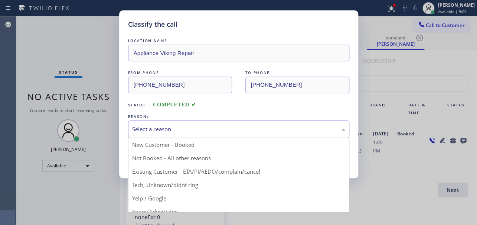
click at [163, 127] on div "Select a reason" at bounding box center [238, 129] width 213 height 9
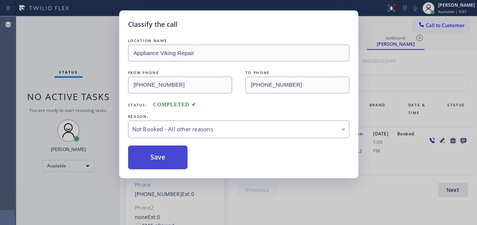
click at [153, 158] on button "Save" at bounding box center [158, 157] width 60 height 24
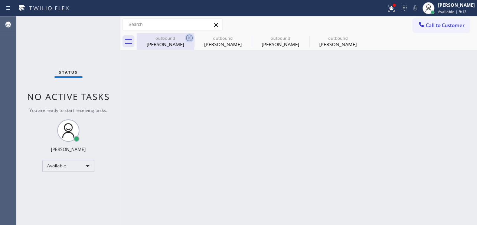
click at [191, 36] on icon at bounding box center [189, 37] width 9 height 9
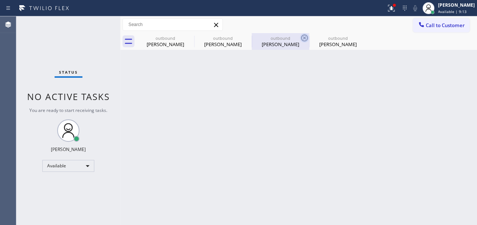
click at [0, 0] on icon at bounding box center [0, 0] width 0 height 0
click at [300, 36] on icon at bounding box center [304, 37] width 9 height 9
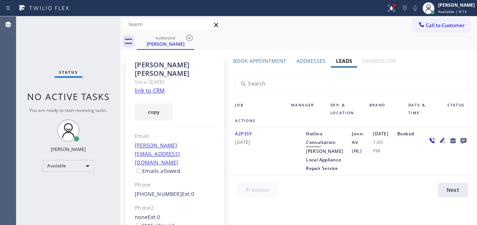
click at [190, 36] on icon at bounding box center [189, 37] width 9 height 9
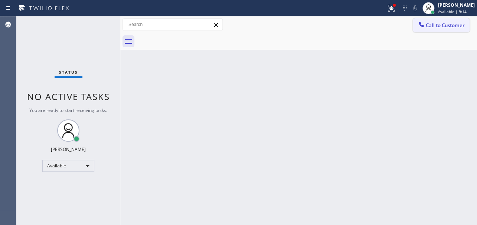
click at [416, 27] on button "Call to Customer" at bounding box center [441, 25] width 57 height 14
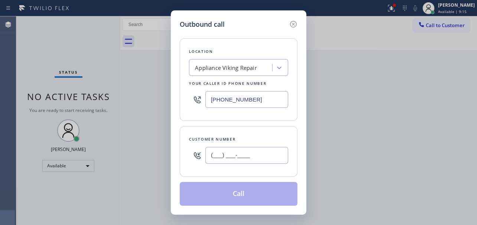
click at [212, 156] on input "(___) ___-____" at bounding box center [246, 155] width 83 height 17
paste input "602) 374-2123"
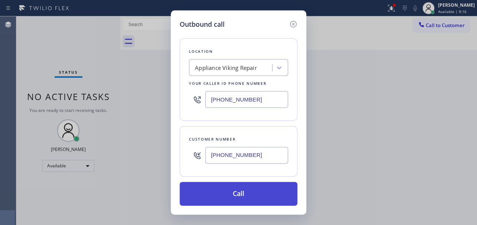
click at [235, 192] on button "Call" at bounding box center [239, 194] width 118 height 24
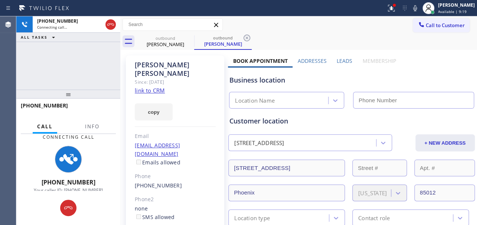
click at [342, 62] on label "Leads" at bounding box center [345, 60] width 16 height 7
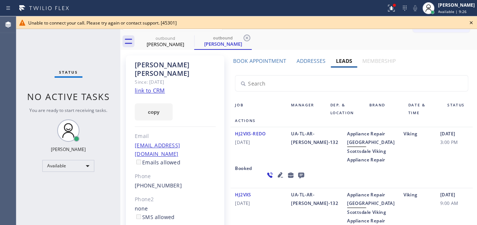
click at [468, 22] on icon at bounding box center [471, 22] width 9 height 9
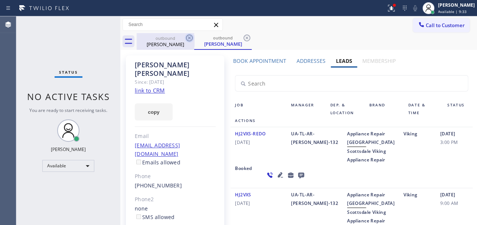
click at [186, 39] on icon at bounding box center [189, 37] width 9 height 9
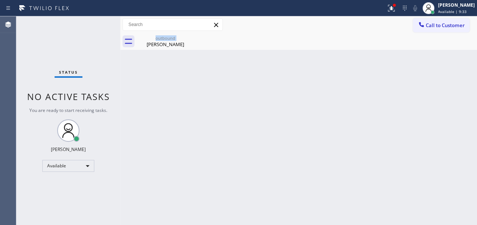
click at [186, 39] on div "outbound [PERSON_NAME]" at bounding box center [166, 41] width 58 height 17
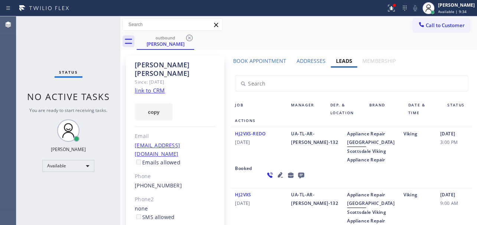
click at [190, 39] on icon at bounding box center [189, 37] width 9 height 9
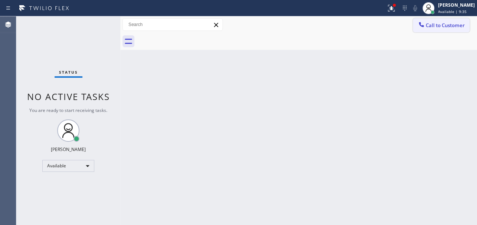
click at [439, 27] on span "Call to Customer" at bounding box center [445, 25] width 39 height 7
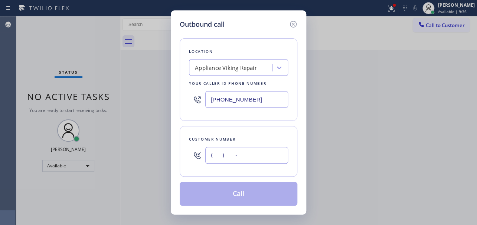
click at [210, 156] on input "(___) ___-____" at bounding box center [246, 155] width 83 height 17
paste input "914) 400-3569"
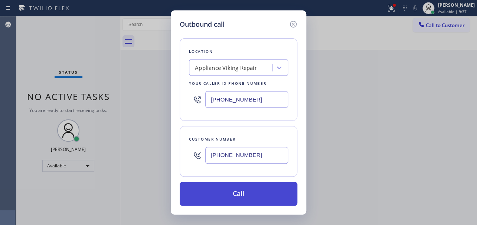
click at [246, 192] on button "Call" at bounding box center [239, 194] width 118 height 24
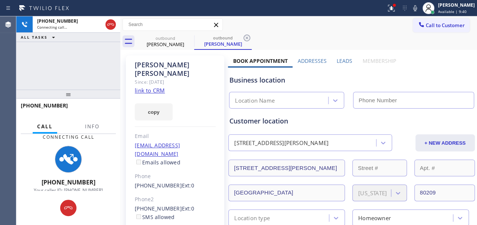
click at [341, 59] on label "Leads" at bounding box center [345, 60] width 16 height 7
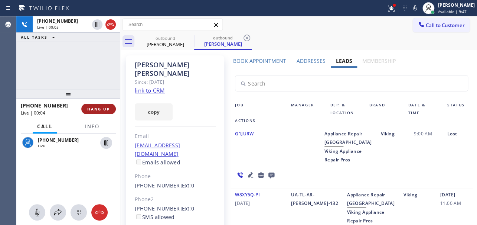
click at [94, 107] on span "HANG UP" at bounding box center [98, 108] width 23 height 5
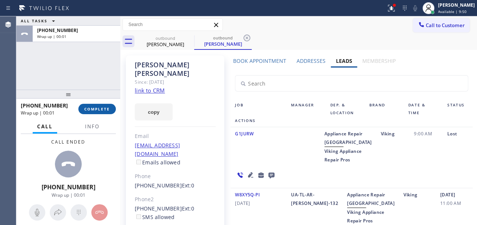
click at [93, 110] on span "COMPLETE" at bounding box center [97, 108] width 26 height 5
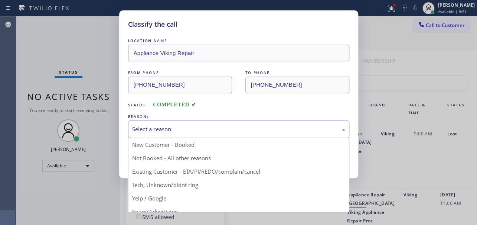
click at [255, 128] on div "Select a reason" at bounding box center [238, 129] width 213 height 9
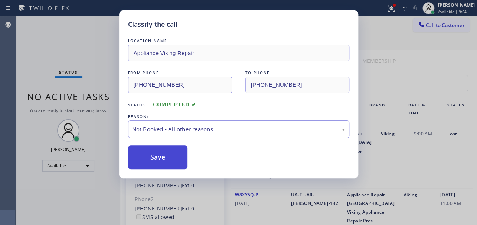
click at [164, 157] on button "Save" at bounding box center [158, 157] width 60 height 24
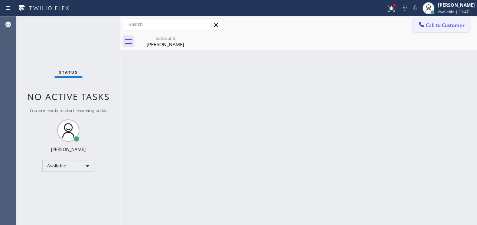
click at [429, 29] on button "Call to Customer" at bounding box center [441, 25] width 57 height 14
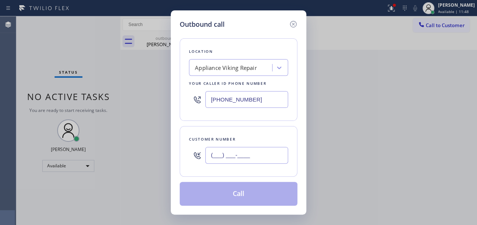
click at [223, 152] on input "(___) ___-____" at bounding box center [246, 155] width 83 height 17
paste input "516) 384-4227"
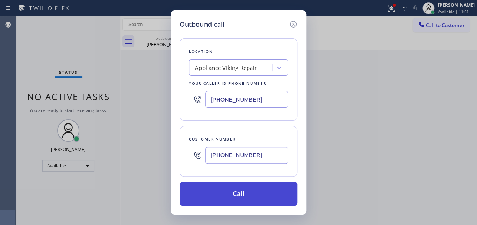
type input "[PHONE_NUMBER]"
click at [213, 191] on button "Call" at bounding box center [239, 194] width 118 height 24
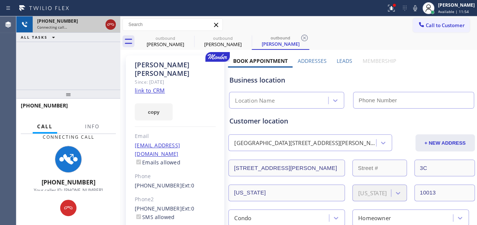
click at [112, 26] on icon at bounding box center [110, 24] width 9 height 9
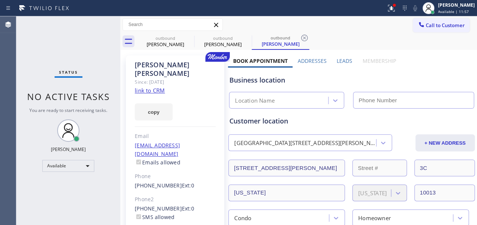
click at [154, 86] on link "link to CRM" at bounding box center [150, 89] width 30 height 7
type input "[PHONE_NUMBER]"
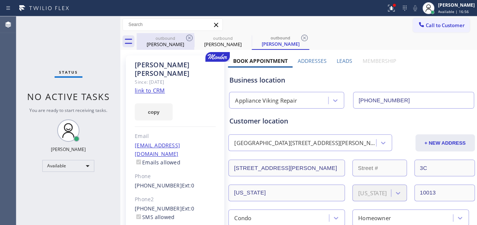
click at [162, 46] on div "[PERSON_NAME]" at bounding box center [165, 44] width 56 height 7
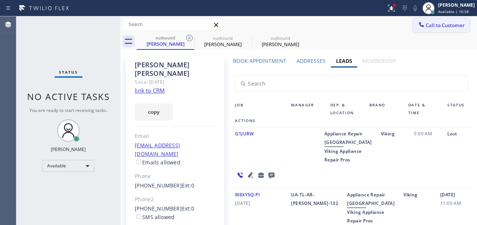
click at [432, 29] on button "Call to Customer" at bounding box center [441, 25] width 57 height 14
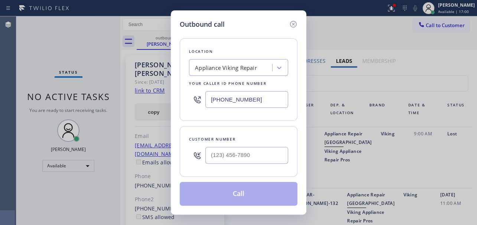
click at [240, 102] on input "[PHONE_NUMBER]" at bounding box center [246, 99] width 83 height 17
click at [161, 103] on div "Outbound call Location Appliance Viking Repair Your caller id phone number [PHO…" at bounding box center [238, 112] width 477 height 225
type input "(___) ___-____"
click at [214, 63] on div "Search location" at bounding box center [215, 67] width 40 height 9
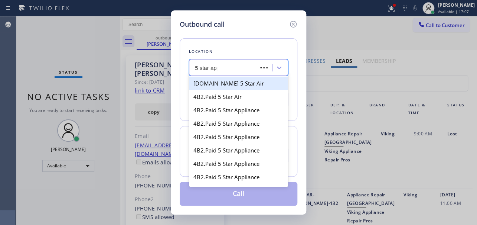
type input "5 star appl"
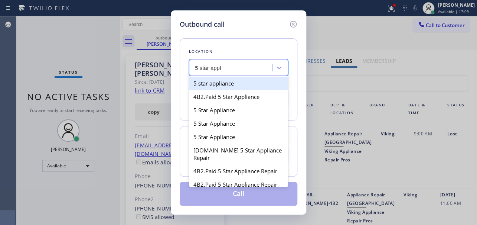
click at [247, 85] on div "5 star appliance" at bounding box center [238, 82] width 99 height 13
type input "[PHONE_NUMBER]"
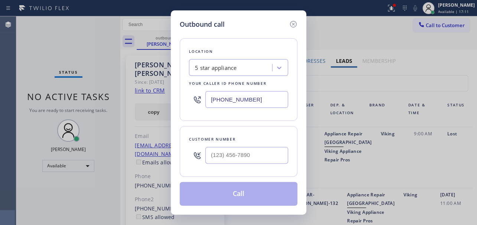
drag, startPoint x: 252, startPoint y: 101, endPoint x: 211, endPoint y: 101, distance: 41.6
click at [211, 101] on input "[PHONE_NUMBER]" at bounding box center [246, 99] width 83 height 17
click at [294, 20] on icon at bounding box center [293, 24] width 9 height 9
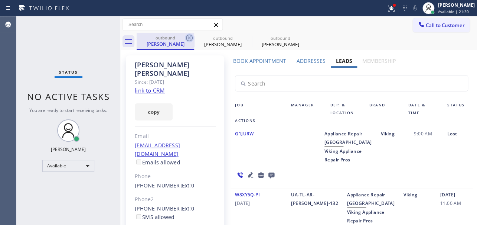
click at [190, 40] on icon at bounding box center [189, 37] width 9 height 9
click at [0, 0] on icon at bounding box center [0, 0] width 0 height 0
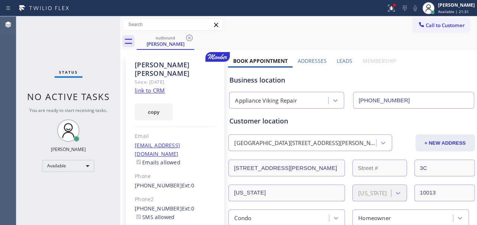
click at [190, 40] on icon at bounding box center [189, 37] width 9 height 9
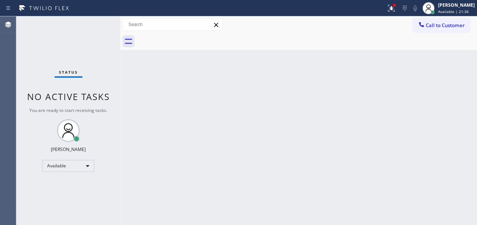
drag, startPoint x: 450, startPoint y: 22, endPoint x: 289, endPoint y: 86, distance: 173.2
click at [450, 22] on span "Call to Customer" at bounding box center [445, 25] width 39 height 7
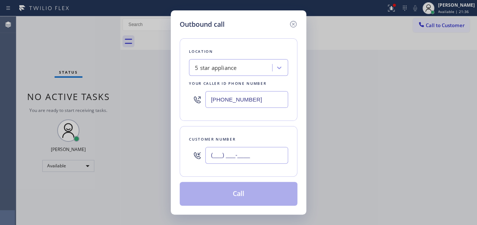
click at [252, 151] on input "(___) ___-____" at bounding box center [246, 155] width 83 height 17
paste input "630) 440-7611"
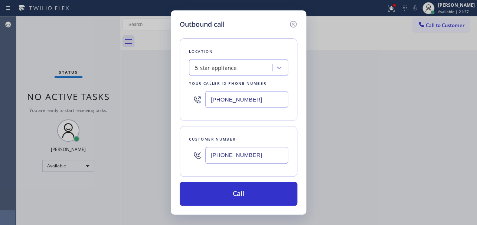
type input "[PHONE_NUMBER]"
drag, startPoint x: 266, startPoint y: 103, endPoint x: 197, endPoint y: 101, distance: 69.1
click at [197, 101] on div "[PHONE_NUMBER]" at bounding box center [238, 99] width 99 height 24
paste input "617) 219-9255"
type input "[PHONE_NUMBER]"
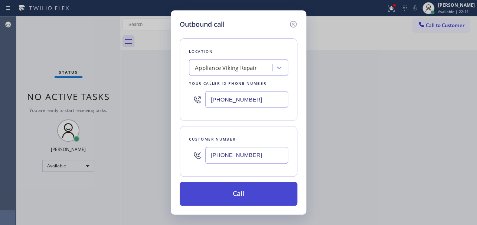
click at [230, 199] on button "Call" at bounding box center [239, 194] width 118 height 24
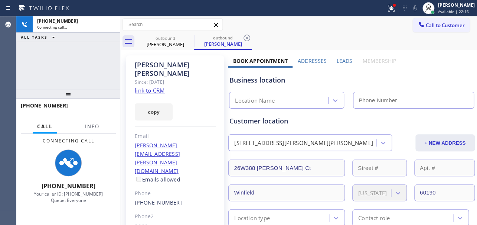
type input "[PHONE_NUMBER]"
click at [342, 58] on label "Leads" at bounding box center [345, 60] width 16 height 7
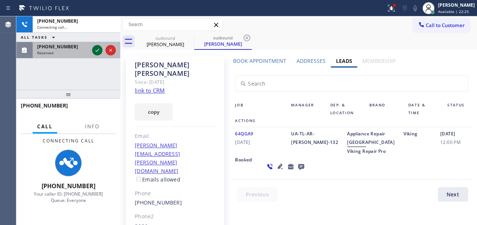
click at [97, 52] on icon at bounding box center [97, 50] width 9 height 9
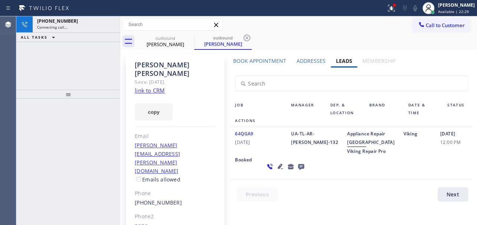
click at [262, 155] on div "64QGA9 [DATE]" at bounding box center [259, 142] width 56 height 26
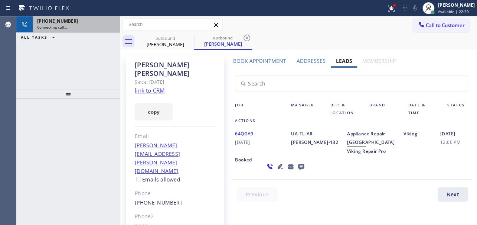
click at [71, 23] on div "[PHONE_NUMBER]" at bounding box center [76, 21] width 79 height 6
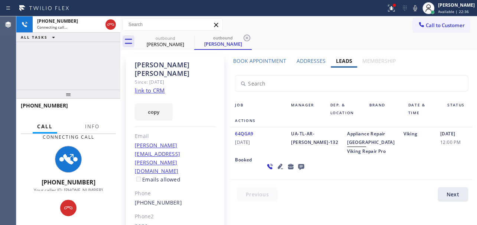
click at [298, 170] on icon at bounding box center [301, 167] width 6 height 6
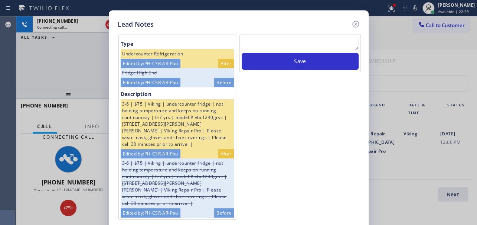
click at [275, 45] on textarea at bounding box center [300, 43] width 117 height 13
paste textarea "Routed to Voice mail// If CX will call back please transfer to me- Love:*"
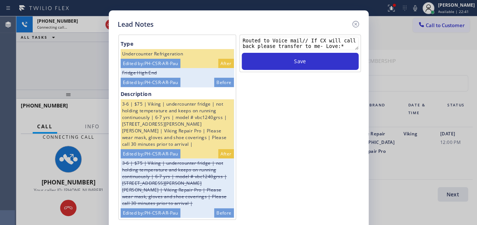
type textarea "Routed to Voice mail// If CX will call back please transfer to me- Love:*"
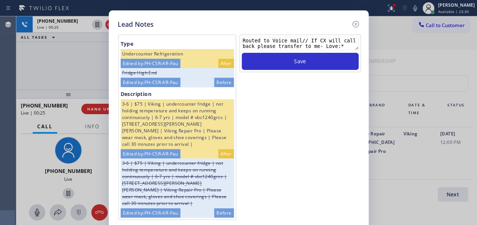
click at [275, 26] on div "Lead Notes" at bounding box center [239, 24] width 242 height 10
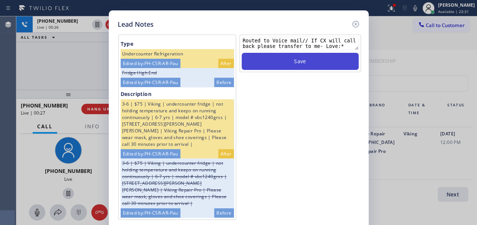
click at [295, 58] on button "Save" at bounding box center [300, 61] width 117 height 17
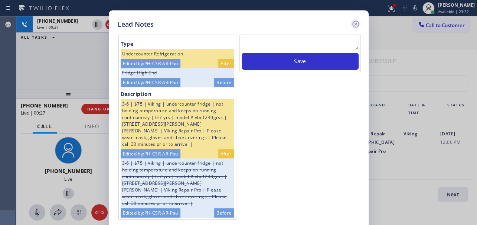
click at [352, 24] on icon at bounding box center [355, 24] width 9 height 9
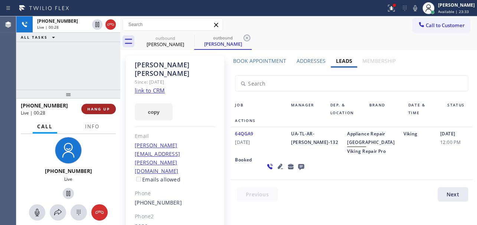
click at [98, 104] on button "HANG UP" at bounding box center [98, 109] width 35 height 10
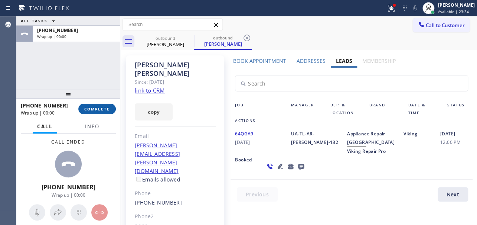
click at [109, 104] on button "COMPLETE" at bounding box center [96, 109] width 37 height 10
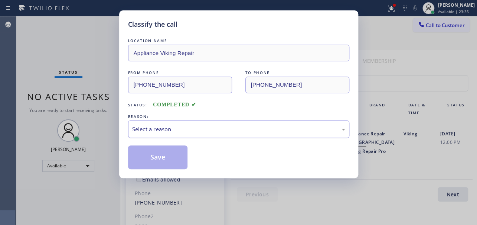
click at [180, 132] on div "Select a reason" at bounding box center [238, 129] width 213 height 9
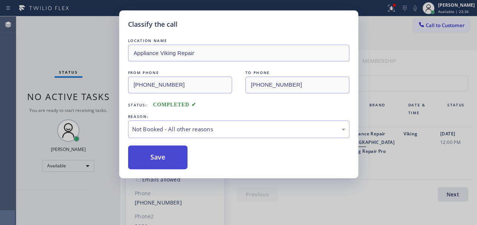
click at [161, 160] on button "Save" at bounding box center [158, 157] width 60 height 24
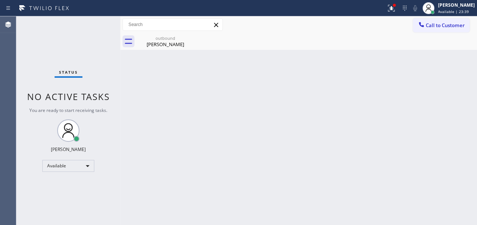
click at [193, 159] on div "Back to Dashboard Change Sender ID Customers Technicians Select a contact Outbo…" at bounding box center [298, 120] width 357 height 208
click at [393, 161] on div "Back to Dashboard Change Sender ID Customers Technicians Select a contact Outbo…" at bounding box center [298, 120] width 357 height 208
click at [428, 26] on span "Call to Customer" at bounding box center [445, 25] width 39 height 7
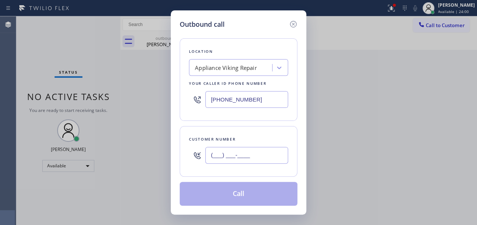
drag, startPoint x: 236, startPoint y: 159, endPoint x: 235, endPoint y: 155, distance: 4.3
click at [236, 159] on input "(___) ___-____" at bounding box center [246, 155] width 83 height 17
paste input "773) 307-3316"
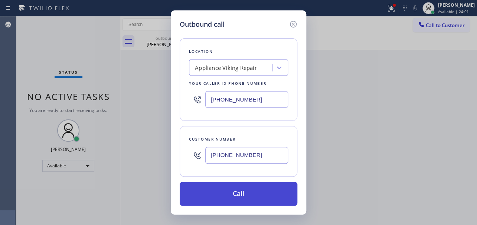
click at [237, 199] on button "Call" at bounding box center [239, 194] width 118 height 24
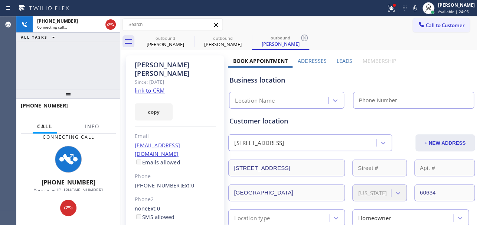
click at [343, 60] on label "Leads" at bounding box center [345, 60] width 16 height 7
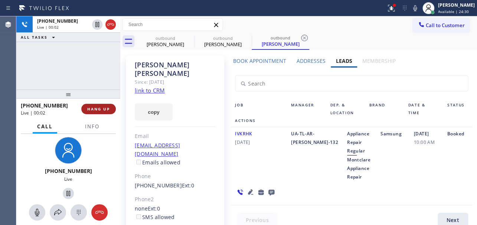
click at [85, 107] on button "HANG UP" at bounding box center [98, 109] width 35 height 10
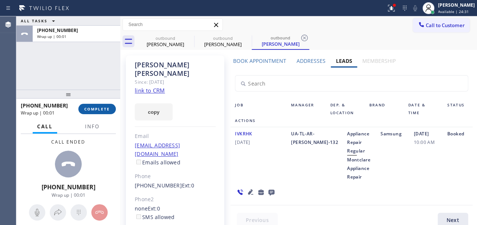
click at [102, 110] on span "COMPLETE" at bounding box center [97, 108] width 26 height 5
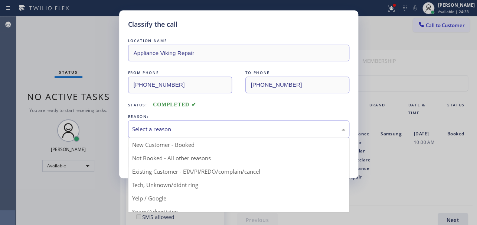
click at [191, 133] on div "Select a reason" at bounding box center [238, 128] width 221 height 17
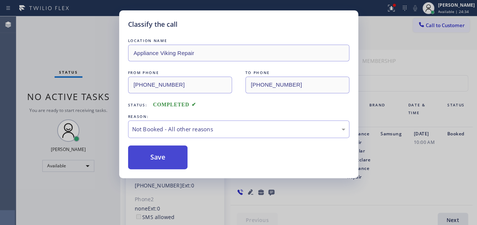
click at [159, 154] on button "Save" at bounding box center [158, 157] width 60 height 24
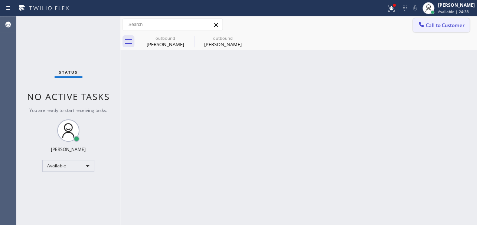
click at [442, 27] on span "Call to Customer" at bounding box center [445, 25] width 39 height 7
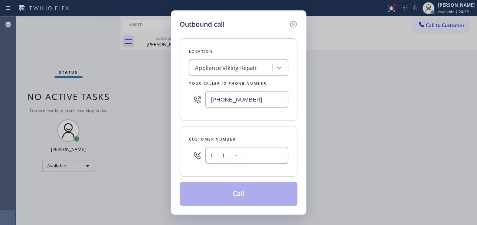
click at [229, 156] on input "(___) ___-____" at bounding box center [246, 155] width 83 height 17
paste input "917) 915-5457"
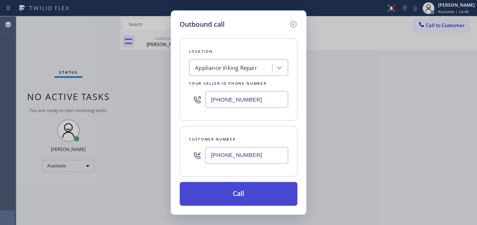
type input "[PHONE_NUMBER]"
click at [236, 197] on button "Call" at bounding box center [239, 194] width 118 height 24
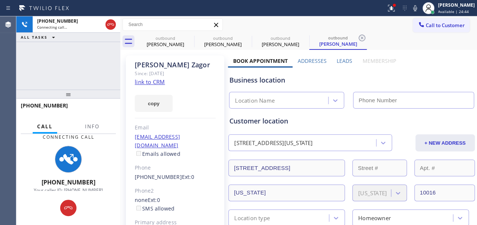
click at [337, 60] on label "Leads" at bounding box center [345, 60] width 16 height 7
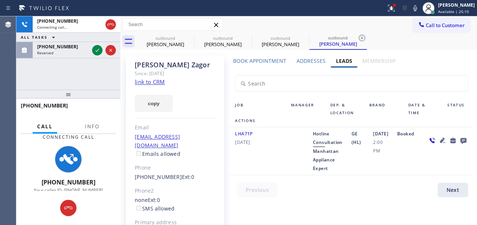
click at [393, 164] on div "Booked" at bounding box center [408, 150] width 30 height 43
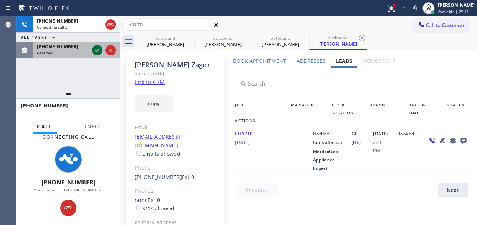
click at [93, 51] on icon at bounding box center [97, 50] width 9 height 9
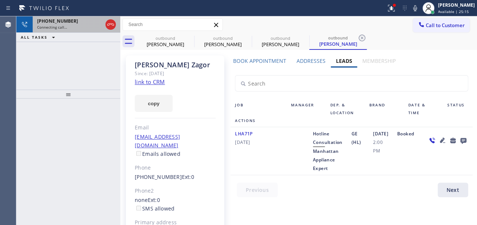
click at [69, 26] on div "Connecting call…" at bounding box center [69, 26] width 65 height 5
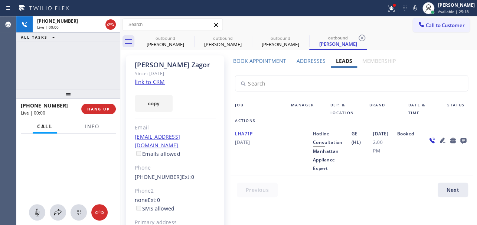
click at [460, 140] on icon at bounding box center [463, 141] width 6 height 6
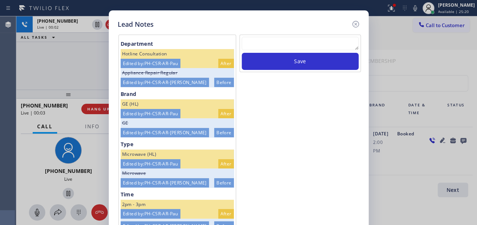
click at [275, 45] on textarea at bounding box center [300, 43] width 117 height 13
paste textarea "Routed to Voice mail// If CX will call back please transfer to me- Love:*"
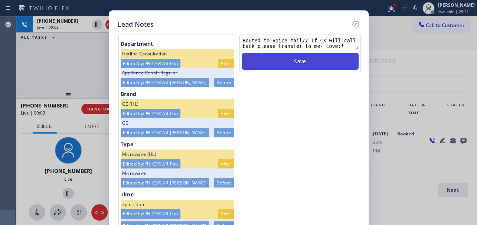
type textarea "Routed to Voice mail// If CX will call back please transfer to me- Love:*"
click at [291, 64] on button "Save" at bounding box center [300, 61] width 117 height 17
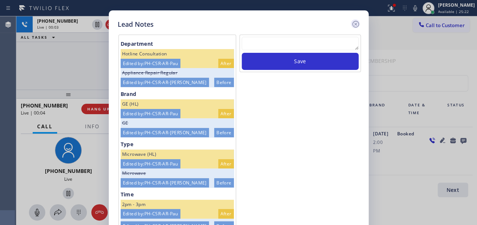
click at [356, 21] on icon at bounding box center [355, 24] width 7 height 7
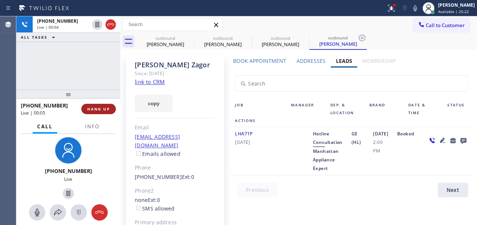
click at [92, 110] on span "HANG UP" at bounding box center [98, 108] width 23 height 5
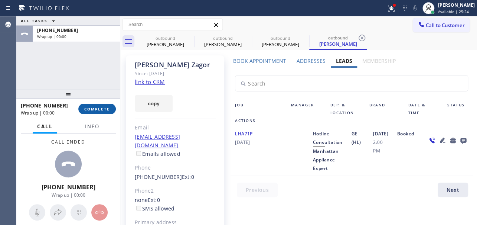
click at [95, 111] on span "COMPLETE" at bounding box center [97, 108] width 26 height 5
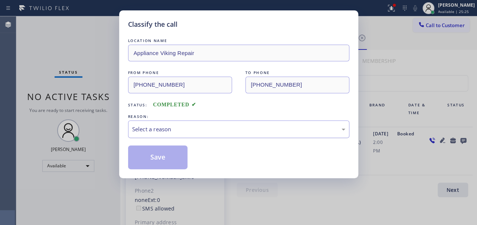
click at [226, 130] on div "Select a reason" at bounding box center [238, 129] width 213 height 9
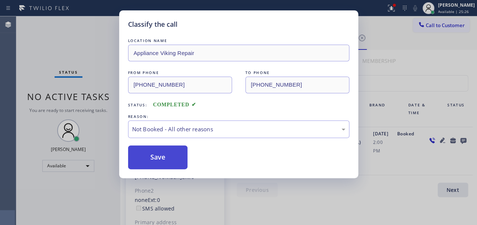
click at [169, 158] on button "Save" at bounding box center [158, 157] width 60 height 24
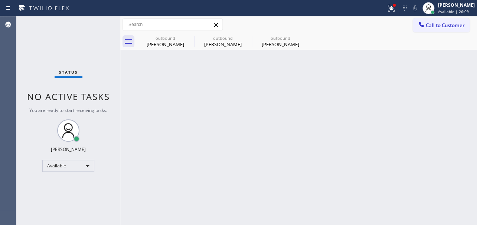
click at [380, 147] on div "Back to Dashboard Change Sender ID Customers Technicians Select a contact Outbo…" at bounding box center [298, 120] width 357 height 208
click at [192, 38] on icon at bounding box center [189, 37] width 9 height 9
click at [0, 0] on icon at bounding box center [0, 0] width 0 height 0
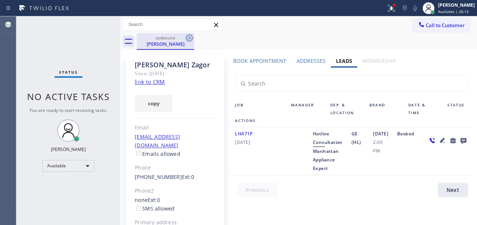
click at [190, 38] on icon at bounding box center [189, 37] width 9 height 9
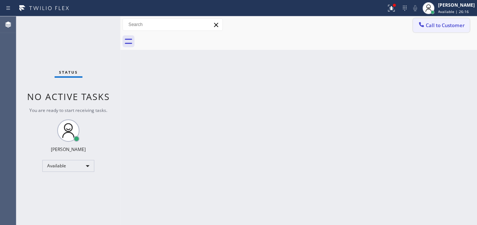
click at [419, 24] on icon at bounding box center [421, 24] width 5 height 5
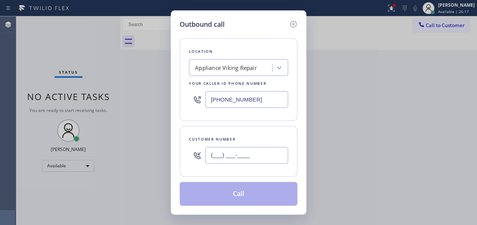
click at [223, 152] on input "(___) ___-____" at bounding box center [246, 155] width 83 height 17
paste input "602) 315-9642"
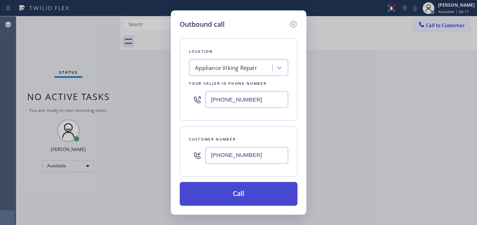
type input "[PHONE_NUMBER]"
click at [238, 194] on button "Call" at bounding box center [239, 194] width 118 height 24
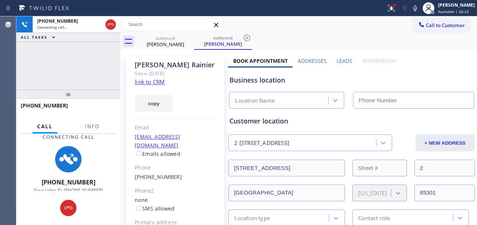
type input "[PHONE_NUMBER]"
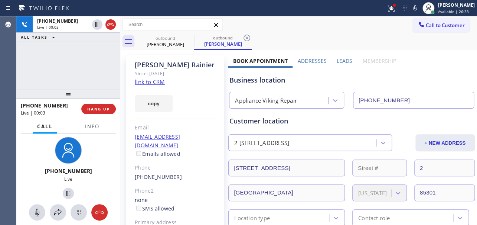
click at [403, 117] on div "Customer location" at bounding box center [351, 121] width 244 height 10
click at [339, 59] on label "Leads" at bounding box center [345, 60] width 16 height 7
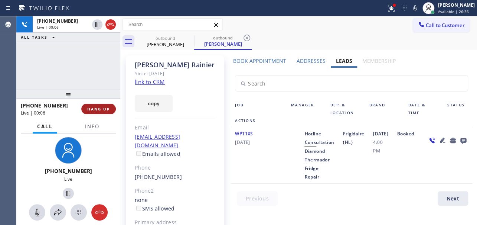
click at [91, 105] on button "HANG UP" at bounding box center [98, 109] width 35 height 10
click at [459, 145] on icon at bounding box center [463, 139] width 9 height 9
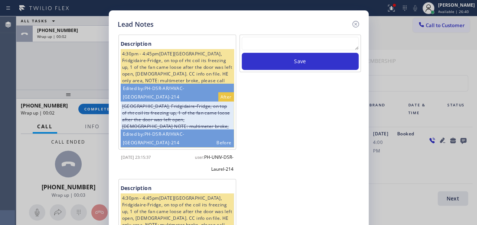
click at [276, 44] on textarea at bounding box center [300, 43] width 117 height 13
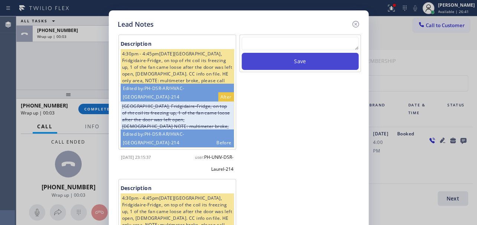
paste textarea "Routed to Voice mail// If CX will call back please transfer to me- Love:*"
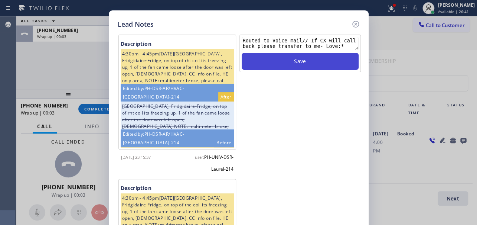
type textarea "Routed to Voice mail// If CX will call back please transfer to me- Love:*"
click at [279, 58] on button "Save" at bounding box center [300, 61] width 117 height 17
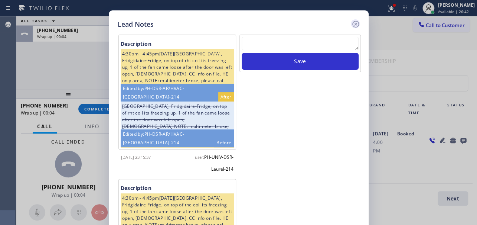
click at [353, 24] on icon at bounding box center [355, 24] width 9 height 9
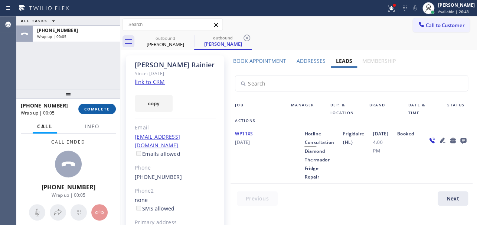
click at [91, 107] on span "COMPLETE" at bounding box center [97, 108] width 26 height 5
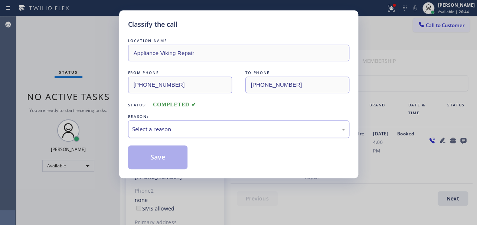
click at [222, 133] on div "Select a reason" at bounding box center [238, 128] width 221 height 17
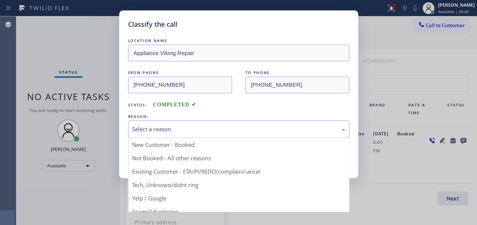
drag, startPoint x: 176, startPoint y: 157, endPoint x: 163, endPoint y: 159, distance: 12.8
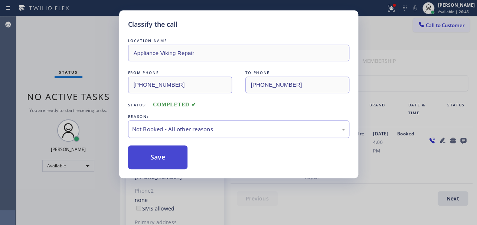
click at [163, 159] on button "Save" at bounding box center [158, 157] width 60 height 24
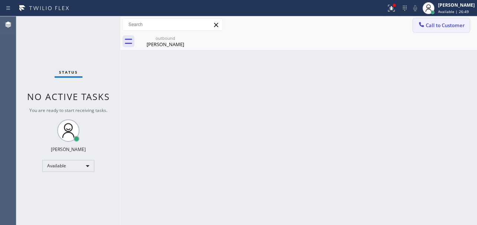
click at [439, 23] on span "Call to Customer" at bounding box center [445, 25] width 39 height 7
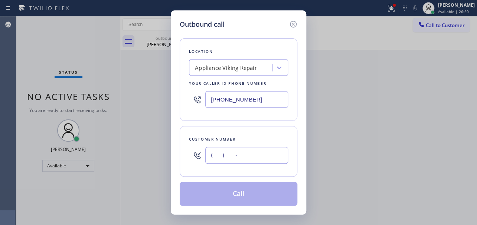
click at [215, 159] on input "(___) ___-____" at bounding box center [246, 155] width 83 height 17
paste input "619) 876-9538"
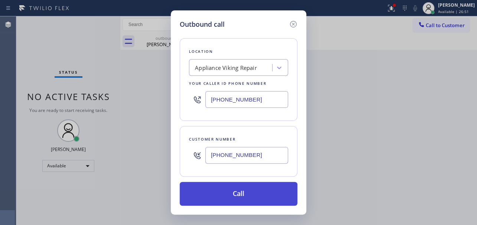
click at [228, 190] on button "Call" at bounding box center [239, 194] width 118 height 24
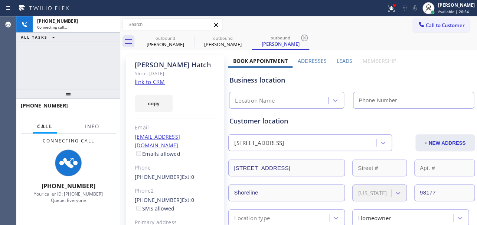
click at [344, 59] on label "Leads" at bounding box center [345, 60] width 16 height 7
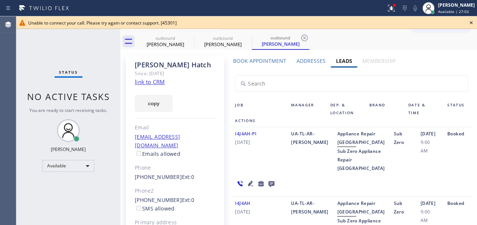
click at [471, 23] on icon at bounding box center [471, 22] width 3 height 3
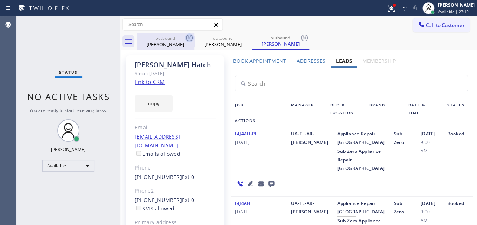
click at [190, 38] on icon at bounding box center [189, 38] width 7 height 7
click at [0, 0] on icon at bounding box center [0, 0] width 0 height 0
click at [301, 38] on icon at bounding box center [304, 38] width 7 height 7
click at [190, 38] on div "outbound [PERSON_NAME] outbound [PERSON_NAME] outbound [PERSON_NAME]" at bounding box center [307, 41] width 340 height 17
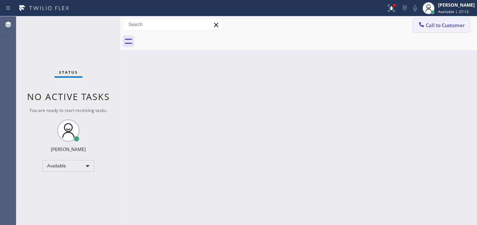
click at [420, 23] on icon at bounding box center [421, 24] width 5 height 5
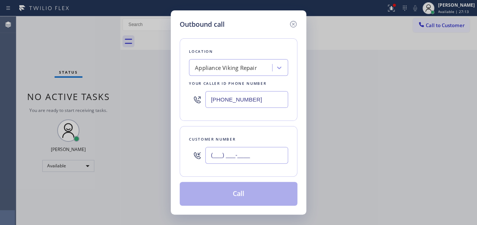
click at [232, 154] on input "(___) ___-____" at bounding box center [246, 155] width 83 height 17
paste input "818) 693-3082"
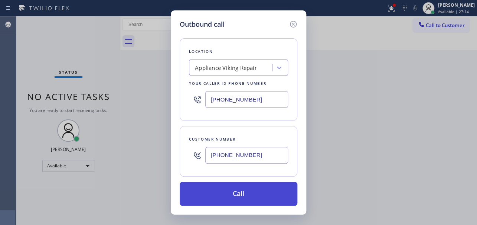
click at [259, 192] on button "Call" at bounding box center [239, 194] width 118 height 24
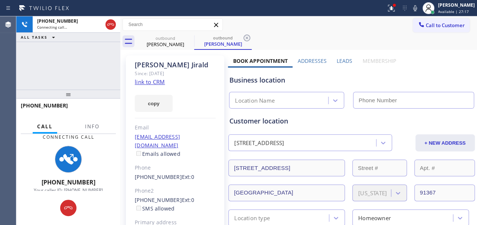
click at [340, 58] on label "Leads" at bounding box center [345, 60] width 16 height 7
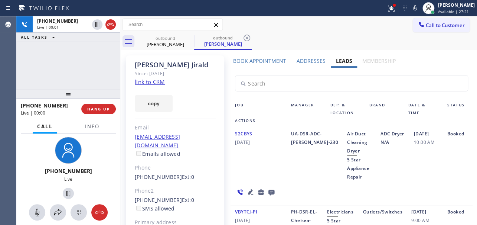
click at [247, 189] on icon at bounding box center [250, 191] width 9 height 9
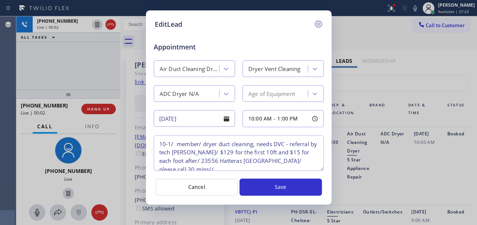
click at [317, 22] on icon at bounding box center [318, 24] width 9 height 9
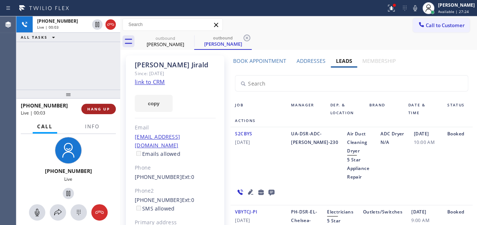
click at [94, 107] on span "HANG UP" at bounding box center [98, 108] width 23 height 5
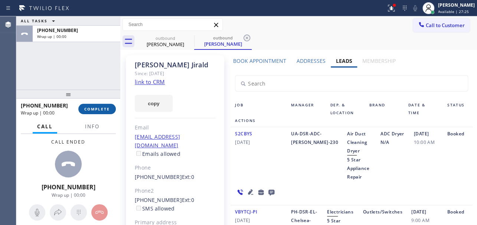
click at [94, 107] on span "COMPLETE" at bounding box center [97, 108] width 26 height 5
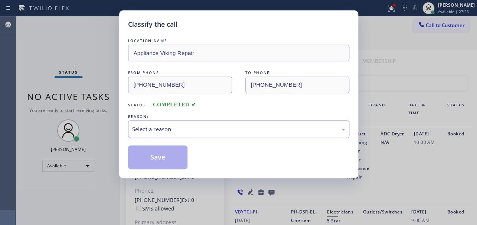
click at [241, 128] on div "Select a reason" at bounding box center [238, 129] width 213 height 9
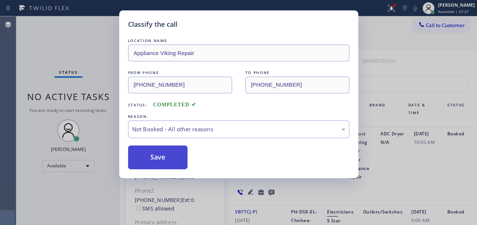
click at [164, 159] on button "Save" at bounding box center [158, 157] width 60 height 24
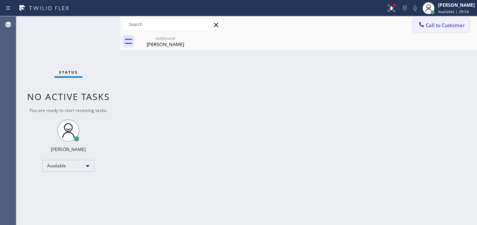
click at [431, 27] on span "Call to Customer" at bounding box center [445, 25] width 39 height 7
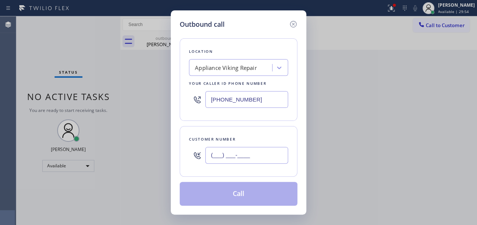
click at [216, 155] on input "(___) ___-____" at bounding box center [246, 155] width 83 height 17
paste input "714) 714-4172"
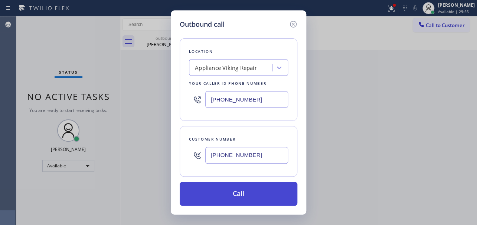
type input "[PHONE_NUMBER]"
click at [235, 197] on button "Call" at bounding box center [239, 194] width 118 height 24
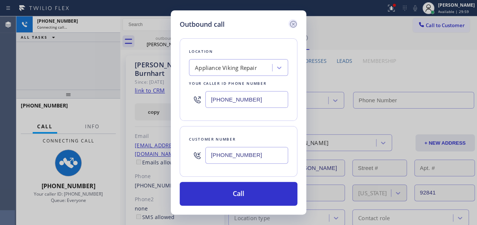
type input "[PHONE_NUMBER]"
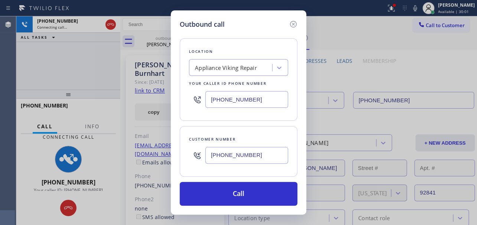
click at [295, 35] on div "Location Appliance Viking Repair Your caller id phone number [PHONE_NUMBER] Cus…" at bounding box center [239, 117] width 118 height 176
click at [291, 24] on icon at bounding box center [293, 24] width 9 height 9
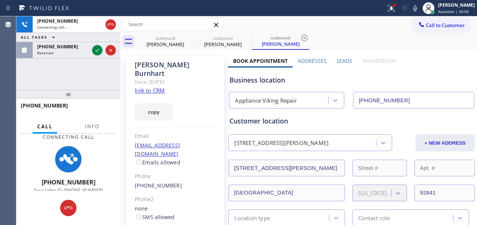
click at [95, 55] on div "[PHONE_NUMBER] Connecting call… ALL TASKS ALL TASKS ACTIVE TASKS TASKS IN WRAP …" at bounding box center [68, 37] width 104 height 42
click at [95, 51] on div "[PHONE_NUMBER] Connecting call… ALL TASKS ALL TASKS ACTIVE TASKS TASKS IN WRAP …" at bounding box center [68, 37] width 104 height 42
click at [95, 51] on div "[PHONE_NUMBER] Connecting call… ALL TASKS ALL TASKS ACTIVE TASKS TASKS IN WRAP …" at bounding box center [68, 52] width 104 height 73
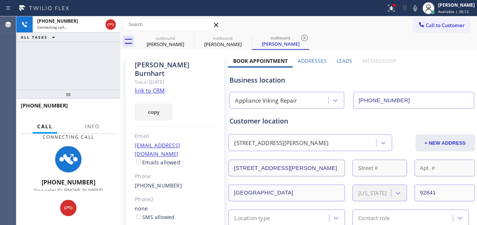
click at [344, 58] on label "Leads" at bounding box center [345, 60] width 16 height 7
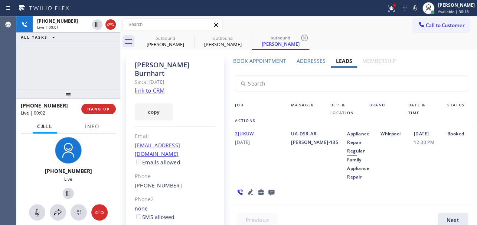
click at [248, 194] on icon at bounding box center [250, 191] width 5 height 5
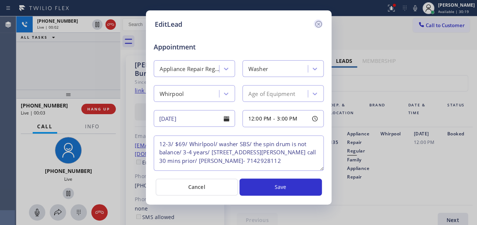
click at [318, 26] on icon at bounding box center [318, 24] width 9 height 9
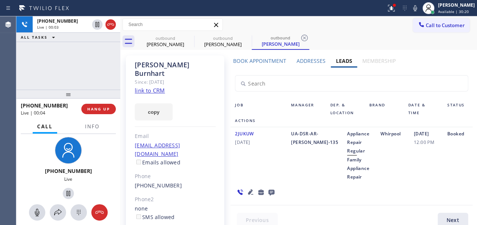
click at [271, 190] on icon at bounding box center [271, 192] width 6 height 6
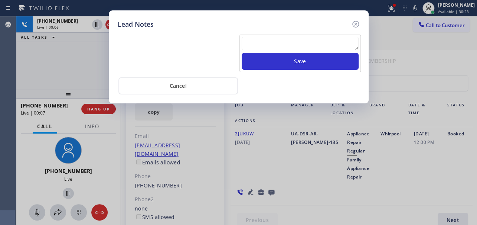
click at [292, 44] on textarea at bounding box center [300, 43] width 117 height 13
paste textarea "Routed to Voice mail// If CX will call back please transfer to me- Love:*"
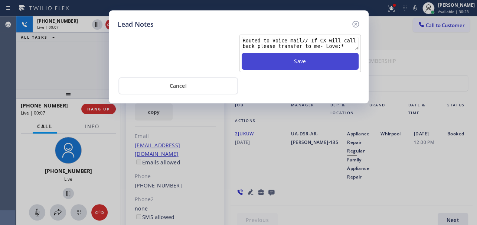
type textarea "Routed to Voice mail// If CX will call back please transfer to me- Love:*"
click at [304, 60] on button "Save" at bounding box center [300, 61] width 117 height 17
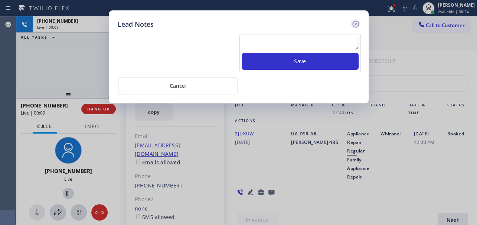
click at [355, 25] on icon at bounding box center [355, 24] width 9 height 9
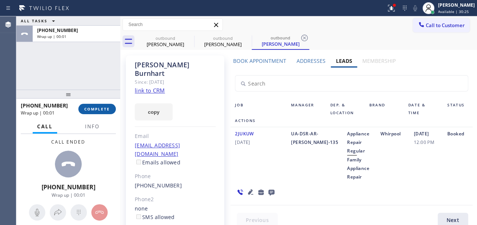
click at [89, 107] on span "COMPLETE" at bounding box center [97, 108] width 26 height 5
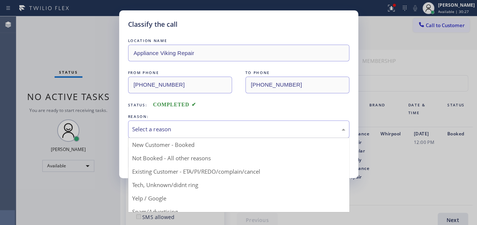
click at [215, 130] on div "Select a reason" at bounding box center [238, 129] width 213 height 9
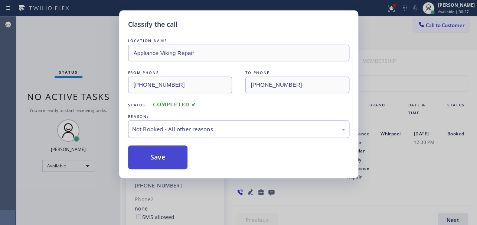
click at [161, 159] on button "Save" at bounding box center [158, 157] width 60 height 24
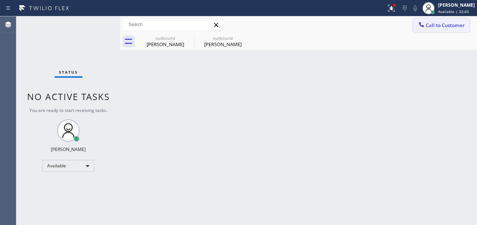
click at [428, 28] on span "Call to Customer" at bounding box center [445, 25] width 39 height 7
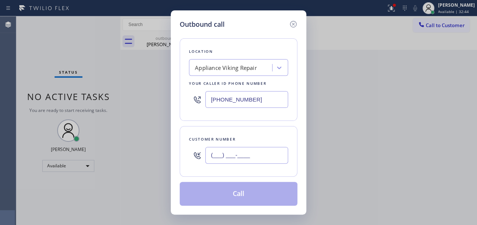
click at [235, 156] on input "(___) ___-____" at bounding box center [246, 155] width 83 height 17
paste input "818) 535-5095"
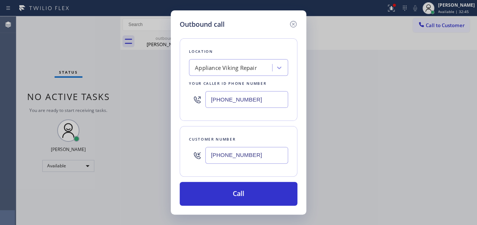
type input "[PHONE_NUMBER]"
drag, startPoint x: 255, startPoint y: 99, endPoint x: 162, endPoint y: 97, distance: 92.5
click at [157, 103] on div "Outbound call Location Appliance Viking Repair Your caller id phone number [PHO…" at bounding box center [238, 112] width 477 height 225
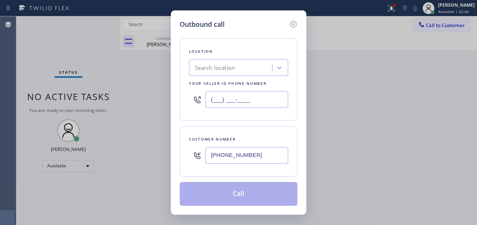
type input "(___) ___-____"
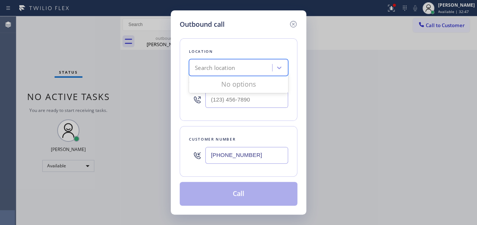
click at [216, 68] on div "Search location" at bounding box center [215, 67] width 40 height 9
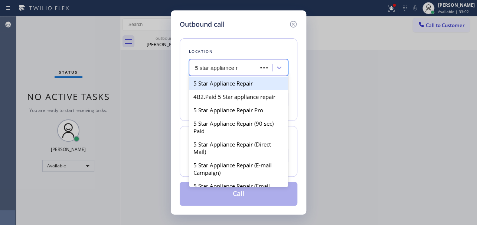
type input "5 star appliance"
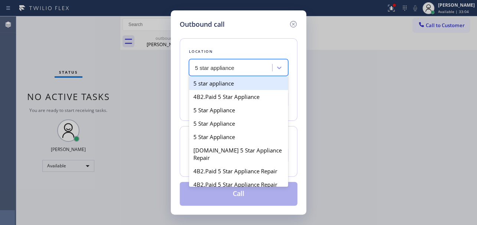
click at [222, 82] on div "5 star appliance" at bounding box center [238, 82] width 99 height 13
type input "[PHONE_NUMBER]"
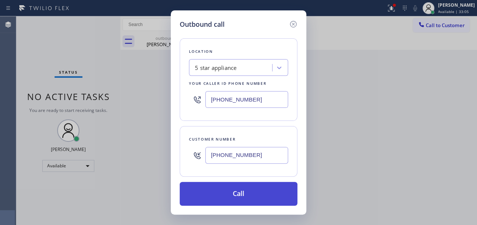
click at [246, 195] on button "Call" at bounding box center [239, 194] width 118 height 24
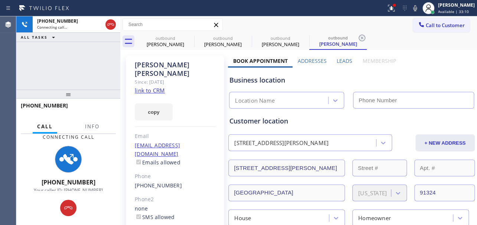
type input "[PHONE_NUMBER]"
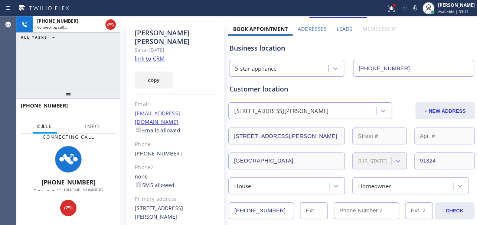
scroll to position [33, 0]
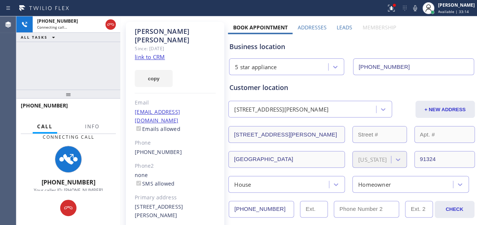
drag, startPoint x: 149, startPoint y: 196, endPoint x: 134, endPoint y: 197, distance: 15.2
click at [134, 197] on div "[PERSON_NAME] Since: [DATE] link to CRM copy Email [EMAIL_ADDRESS][DOMAIN_NAME]…" at bounding box center [175, 141] width 98 height 238
copy div "91324"
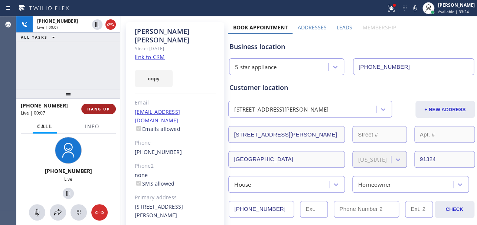
click at [97, 110] on span "HANG UP" at bounding box center [98, 108] width 23 height 5
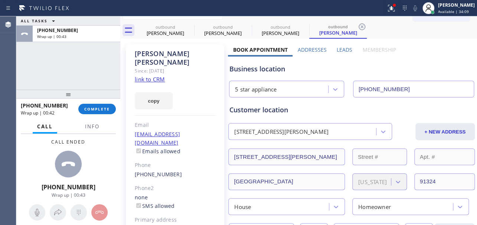
scroll to position [0, 0]
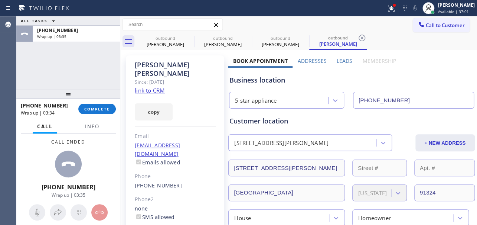
click at [145, 86] on link "link to CRM" at bounding box center [150, 89] width 30 height 7
click at [89, 107] on span "COMPLETE" at bounding box center [97, 108] width 26 height 5
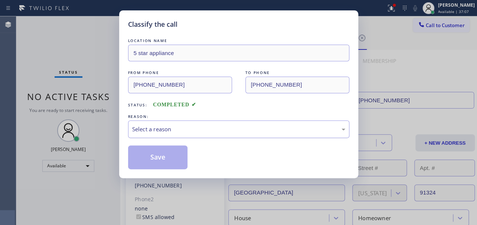
click at [172, 127] on div "Select a reason" at bounding box center [238, 129] width 213 height 9
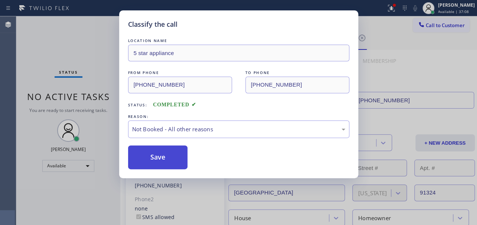
click at [148, 160] on button "Save" at bounding box center [158, 157] width 60 height 24
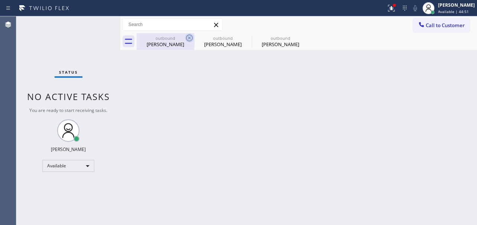
click at [190, 40] on icon at bounding box center [189, 37] width 9 height 9
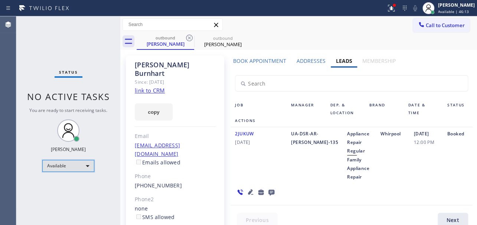
click at [66, 167] on div "Available" at bounding box center [68, 166] width 52 height 12
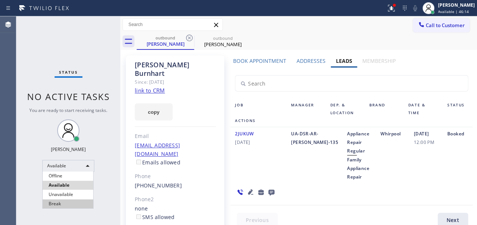
click at [66, 204] on li "Break" at bounding box center [68, 203] width 50 height 9
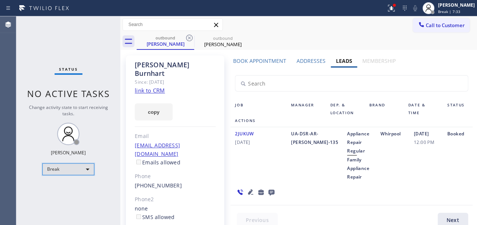
click at [59, 169] on div "Break" at bounding box center [68, 169] width 52 height 12
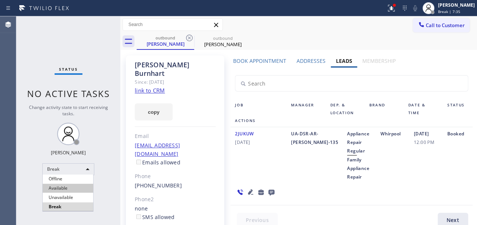
click at [66, 186] on li "Available" at bounding box center [68, 187] width 50 height 9
